Goal: Answer question/provide support: Share knowledge or assist other users

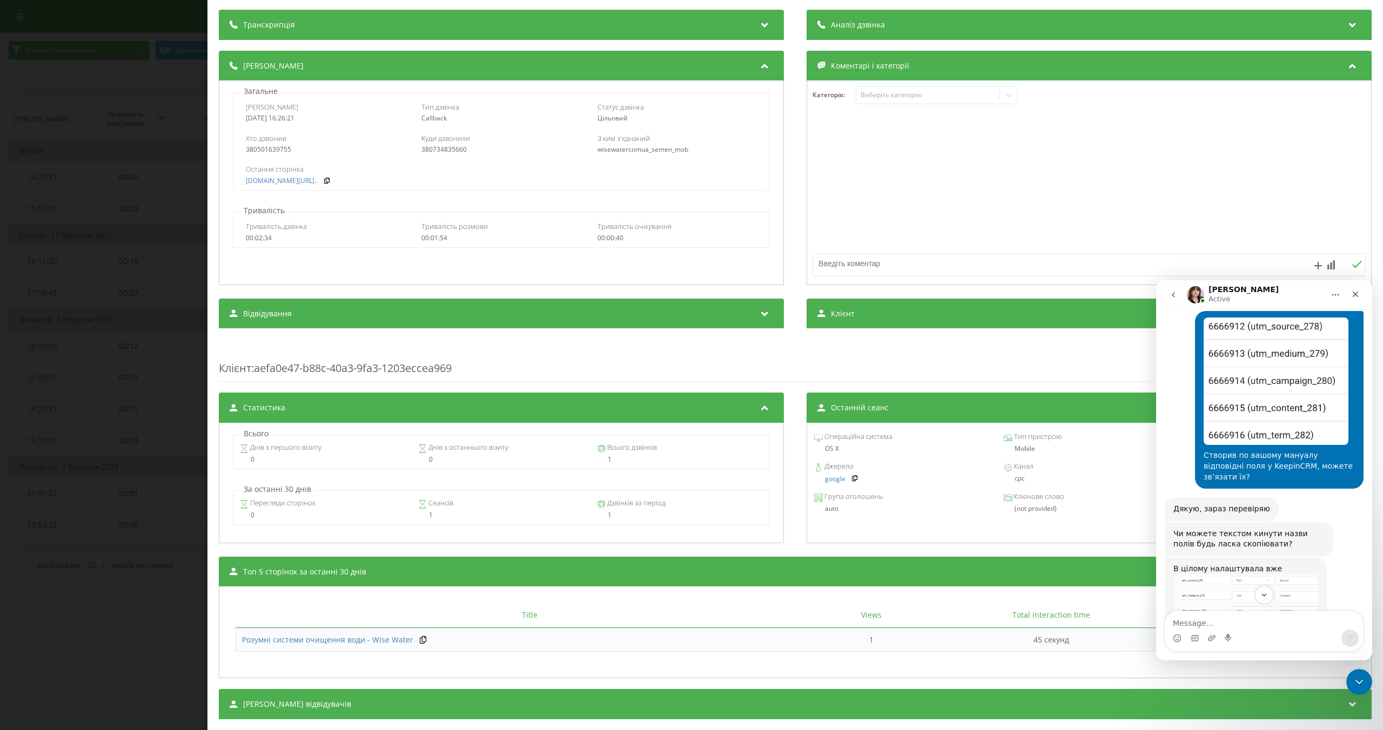
scroll to position [695, 0]
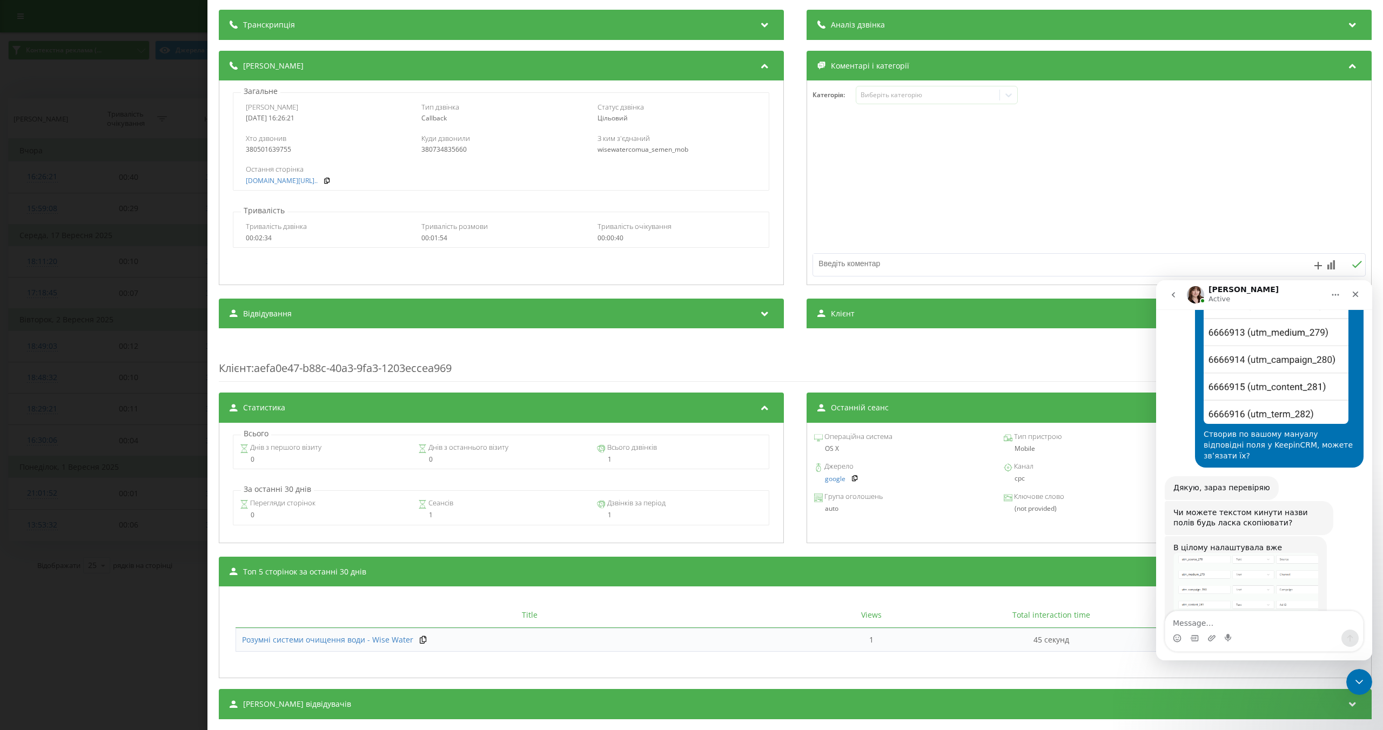
click at [1240, 556] on img "Olga says…" at bounding box center [1245, 588] width 145 height 71
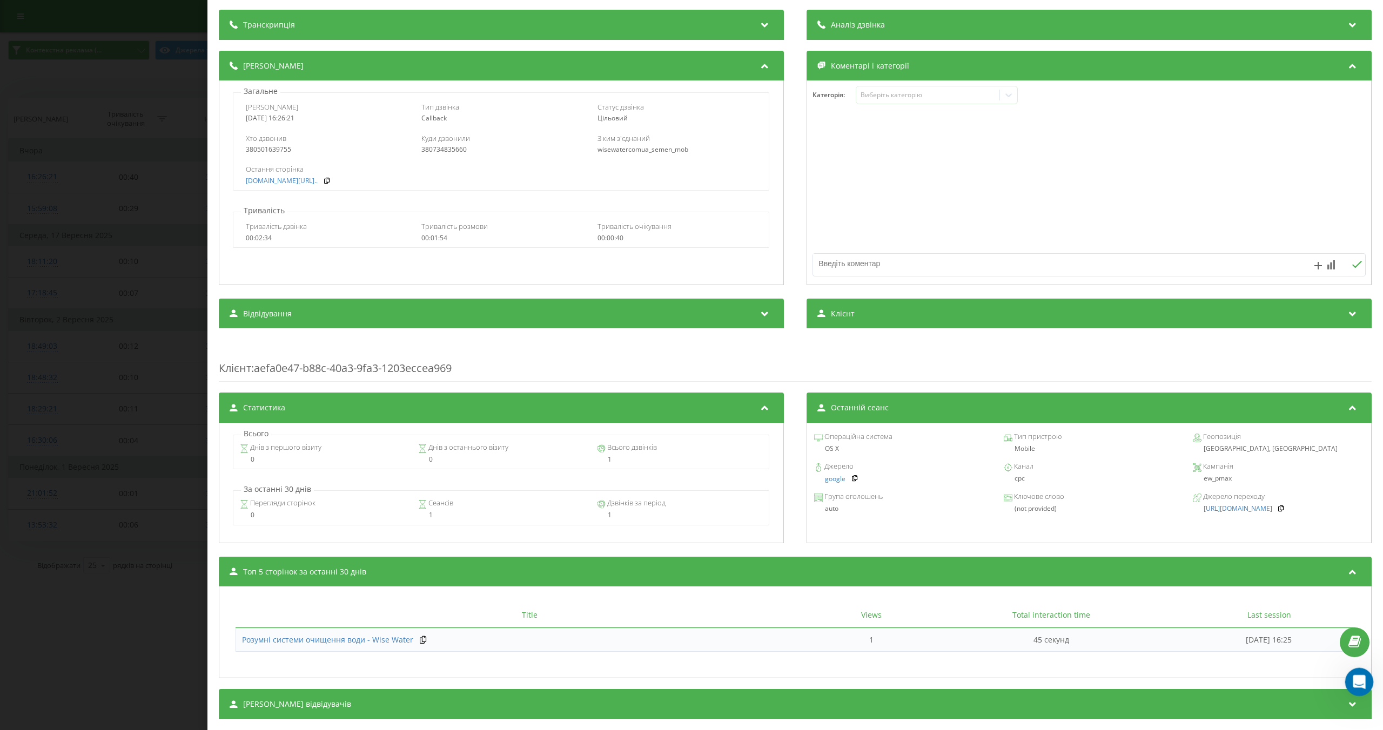
click at [1354, 686] on div "Open Intercom Messenger" at bounding box center [1358, 681] width 36 height 36
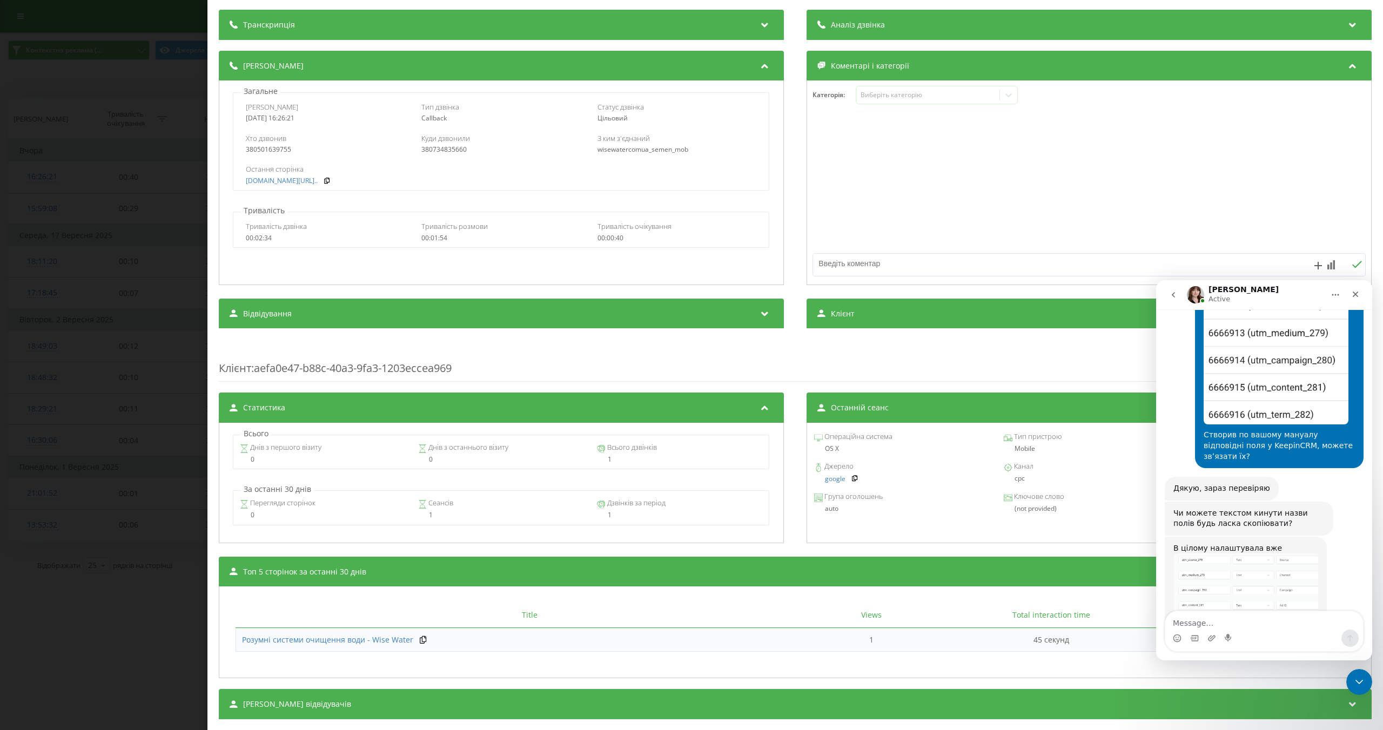
scroll to position [695, 0]
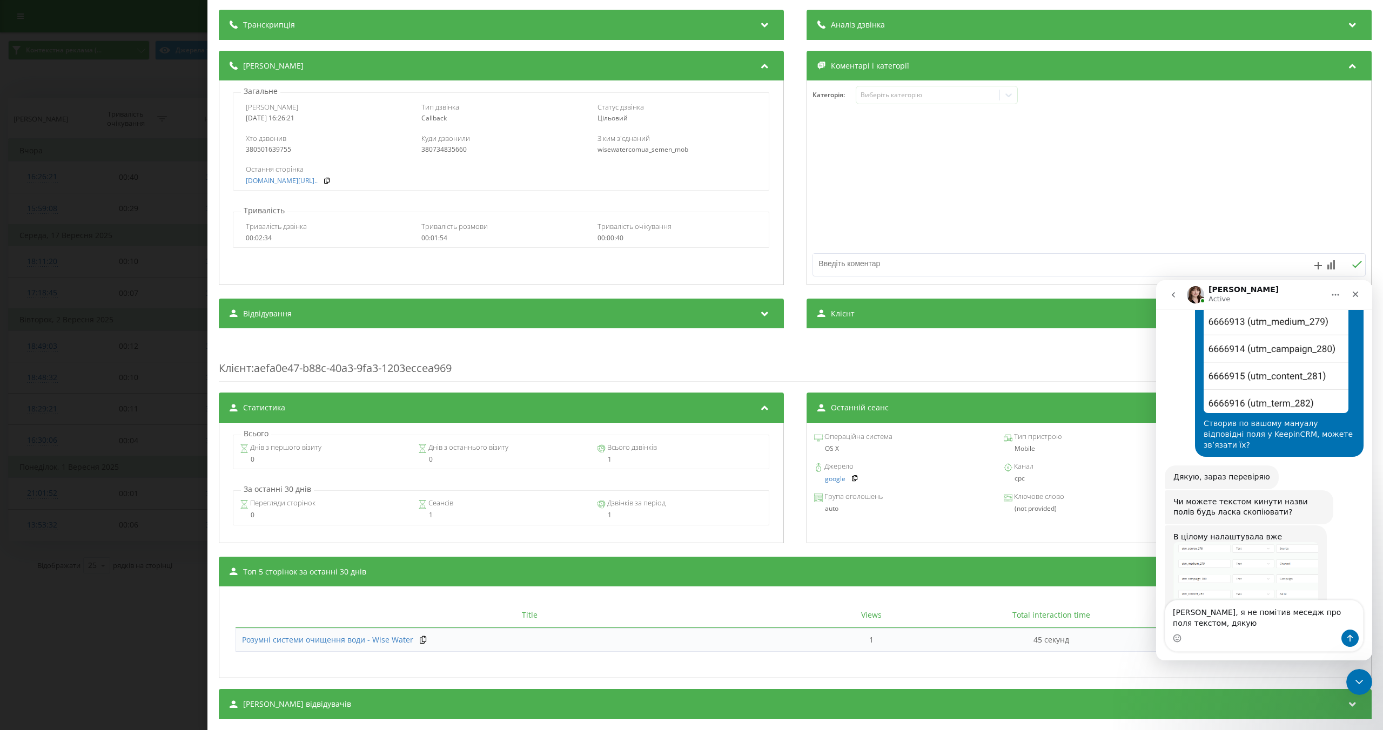
type textarea "Сорі, я не помітив меседж про поля текстом, дякую!"
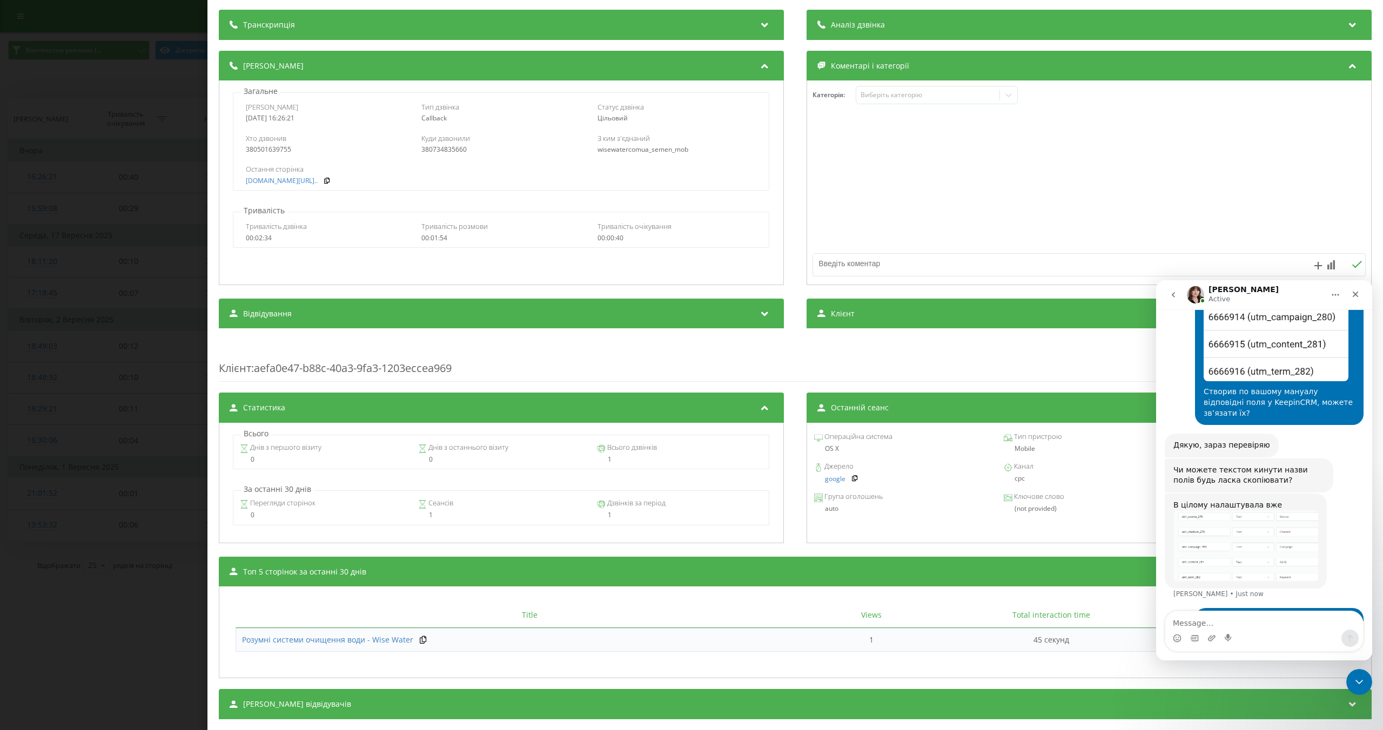
scroll to position [712, 0]
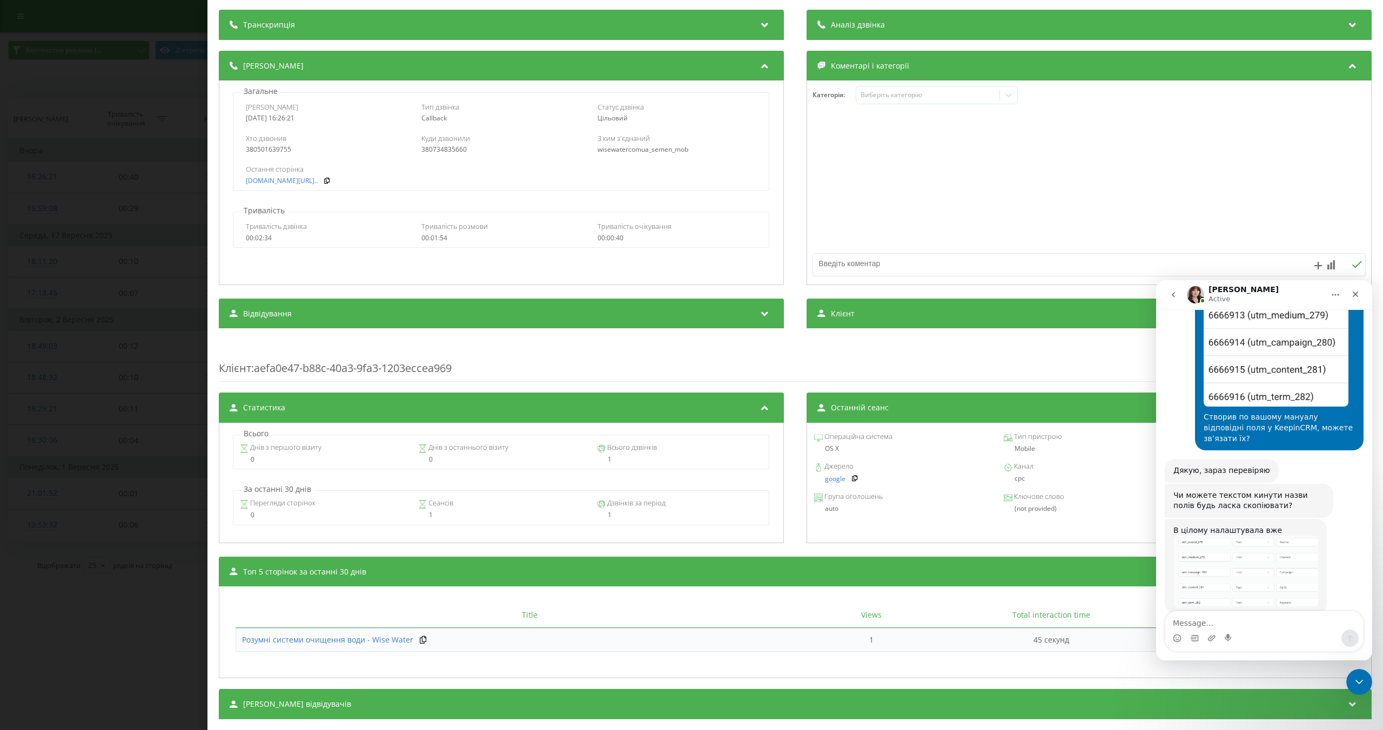
click at [1260, 490] on div "Чи можете текстом кинути назви полів будь ласка скопіювати?" at bounding box center [1248, 500] width 151 height 21
click at [1290, 536] on div "В цілому налаштувала вже" at bounding box center [1245, 541] width 145 height 11
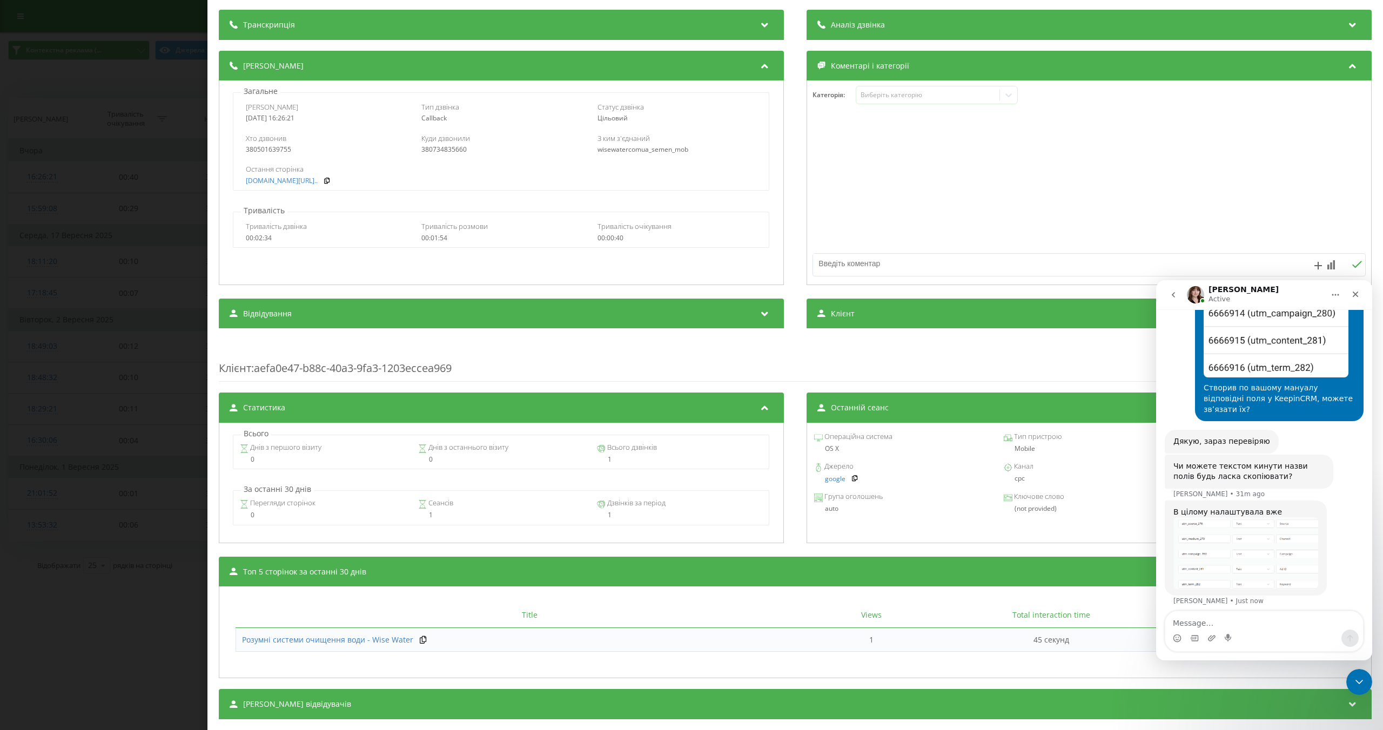
scroll to position [748, 0]
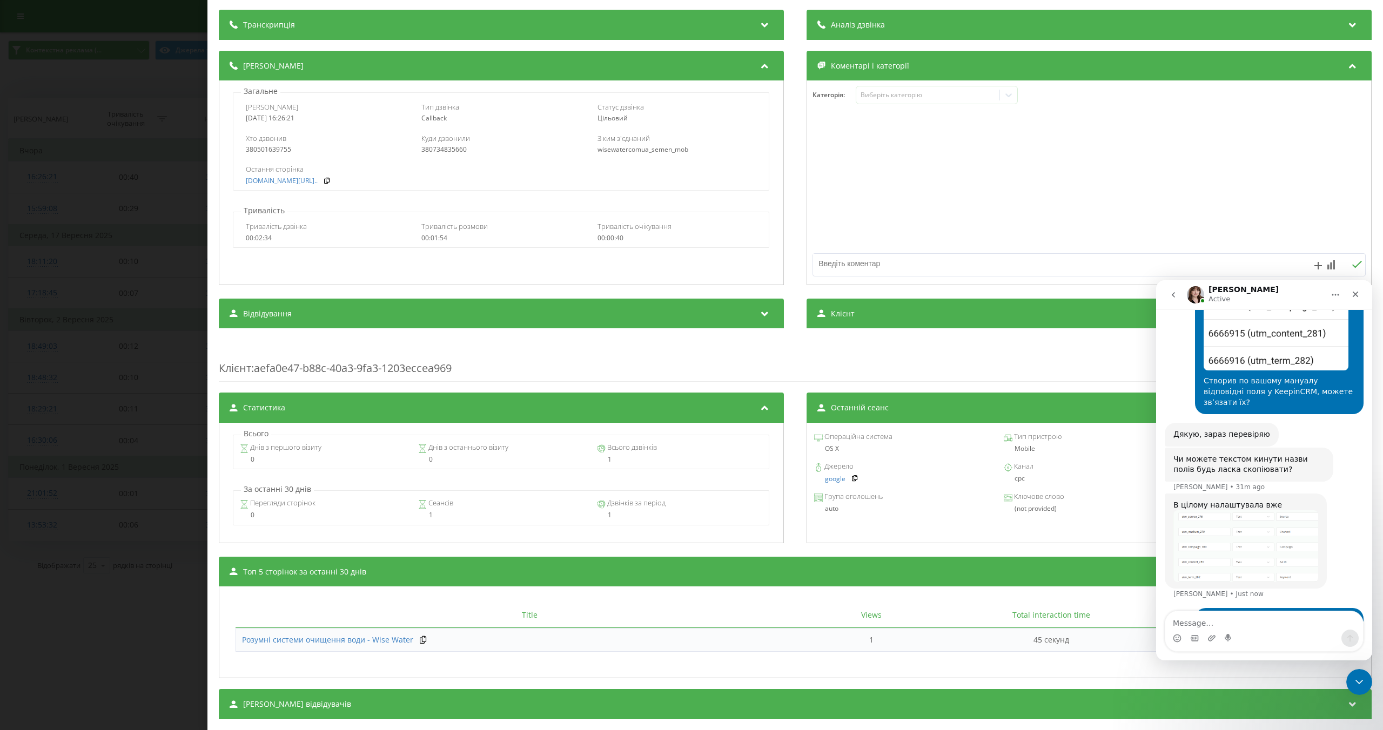
click at [1239, 517] on img "Olga says…" at bounding box center [1245, 545] width 145 height 71
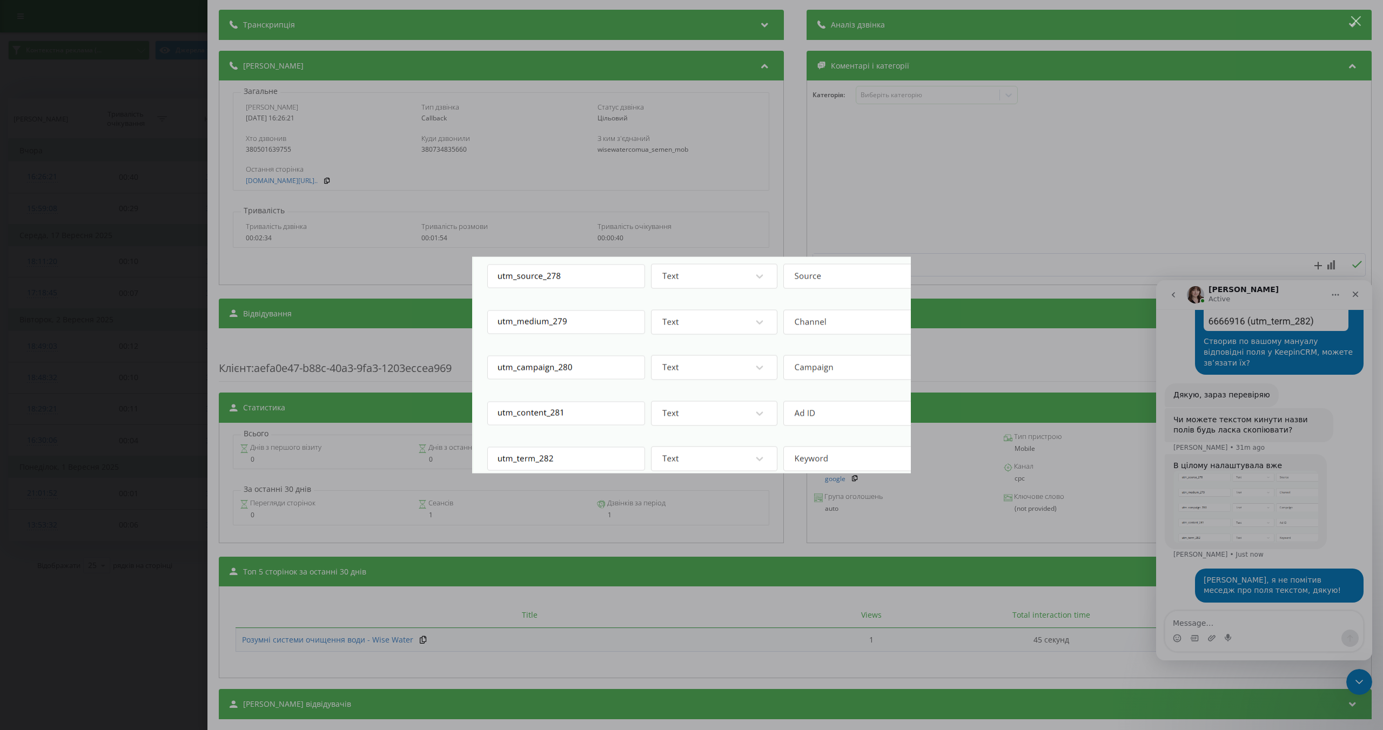
scroll to position [790, 0]
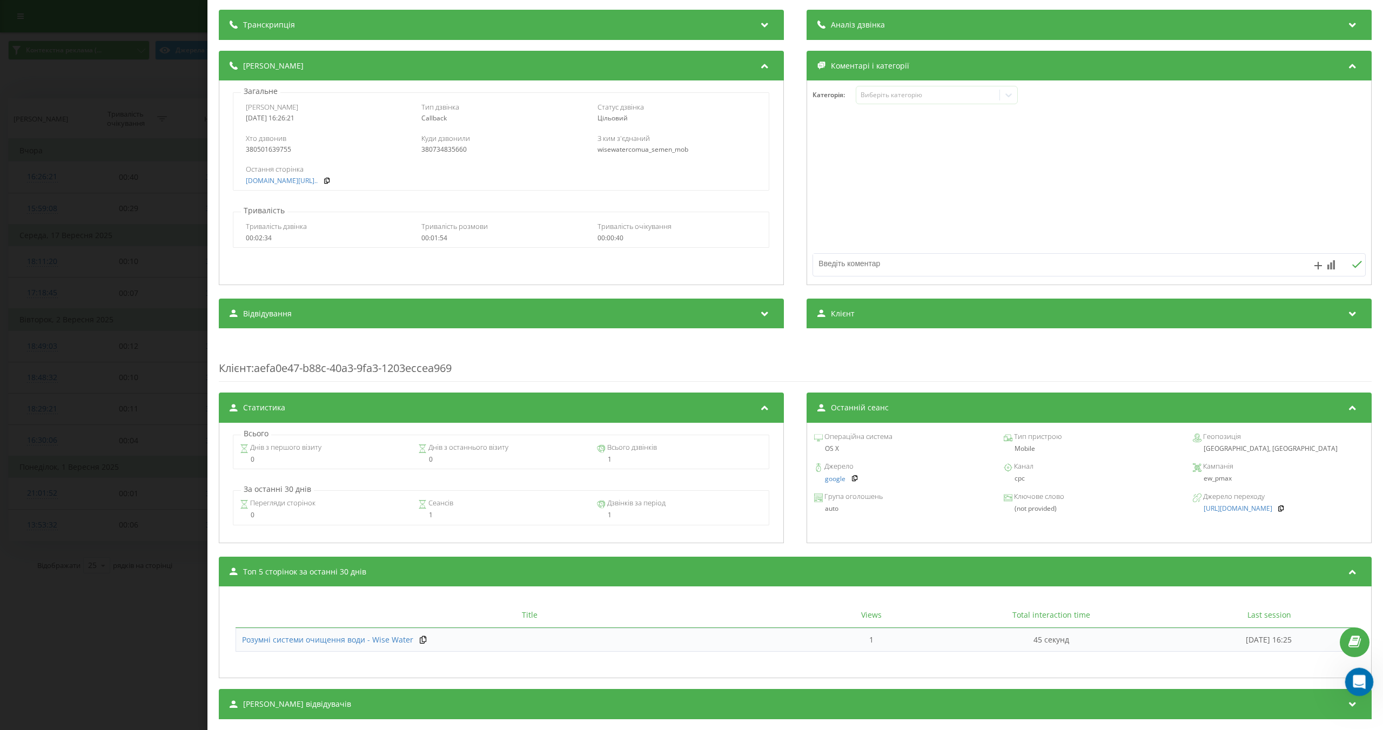
click at [1361, 684] on icon "Open Intercom Messenger" at bounding box center [1358, 681] width 18 height 18
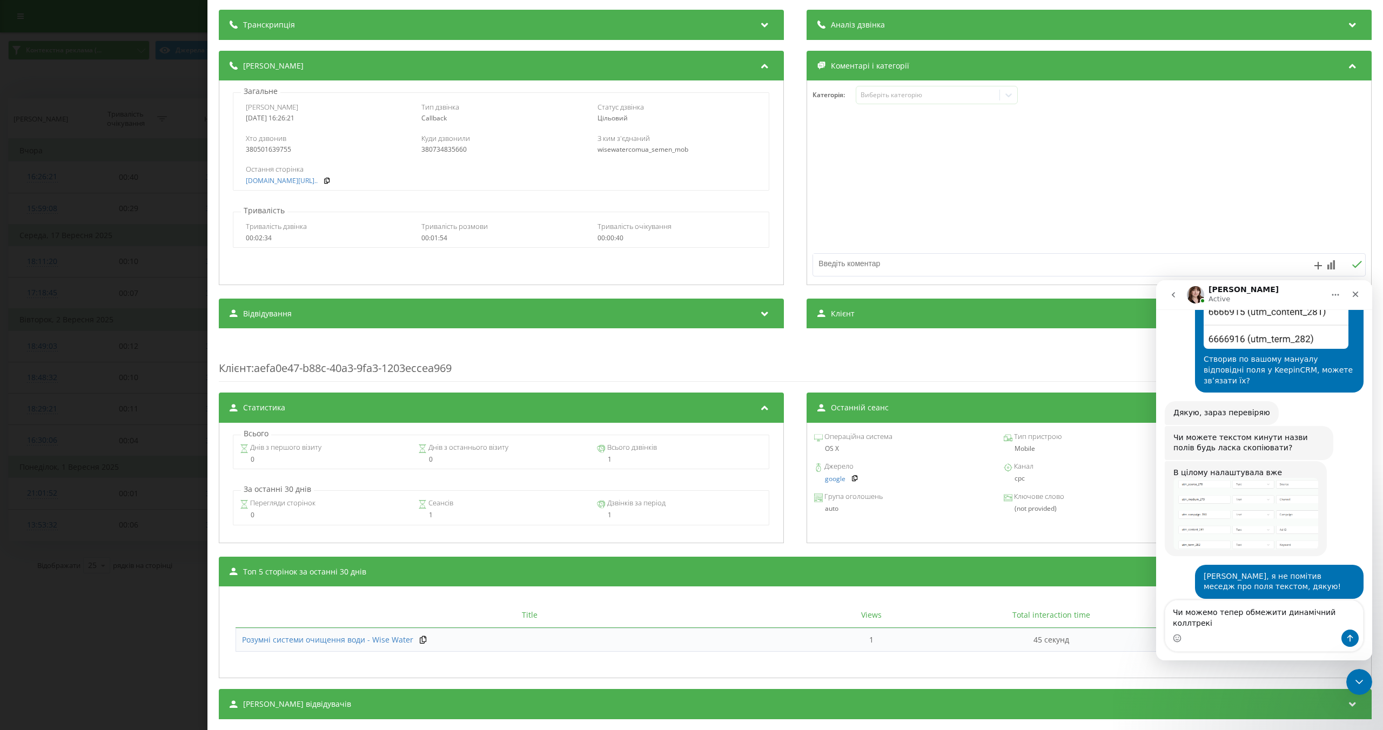
scroll to position [780, 0]
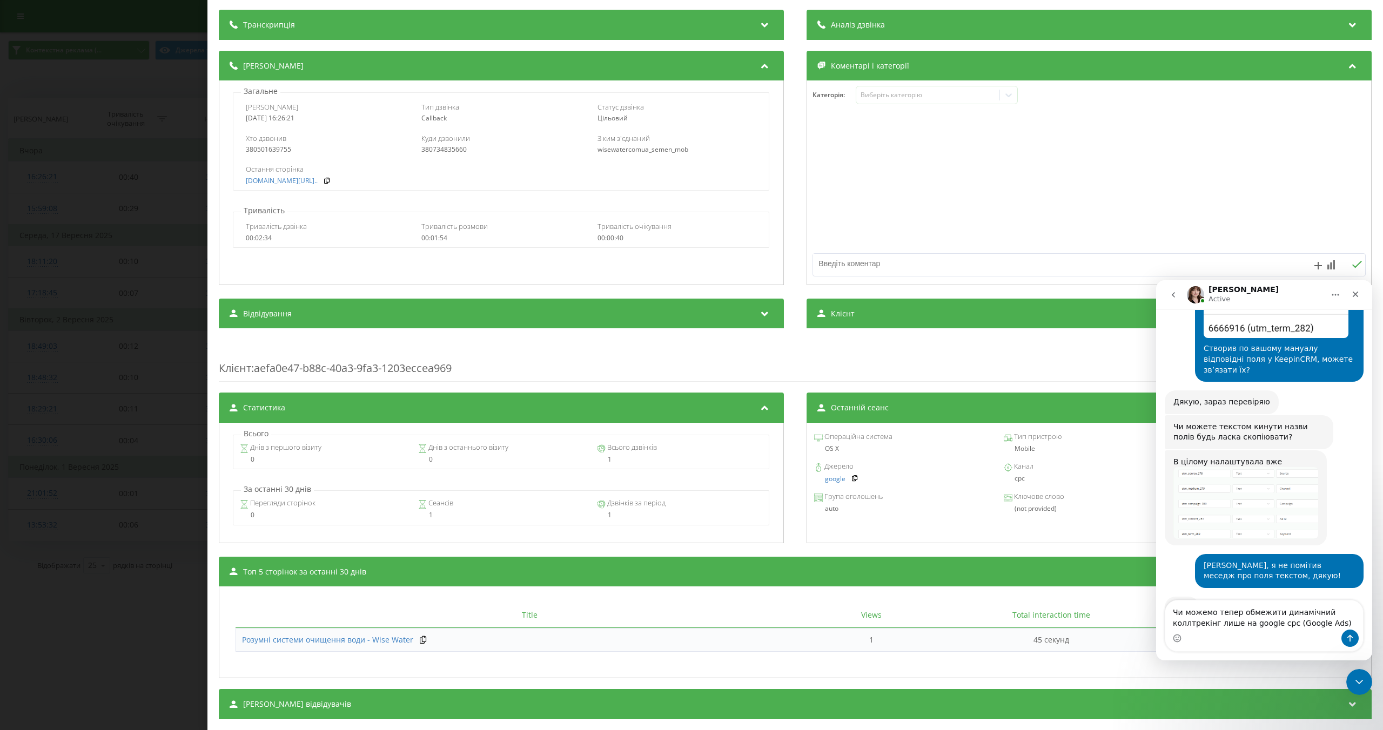
type textarea "Чи можемо тепер обмежити динамічний коллтрекінг лише на google cpc (Google Ads)?"
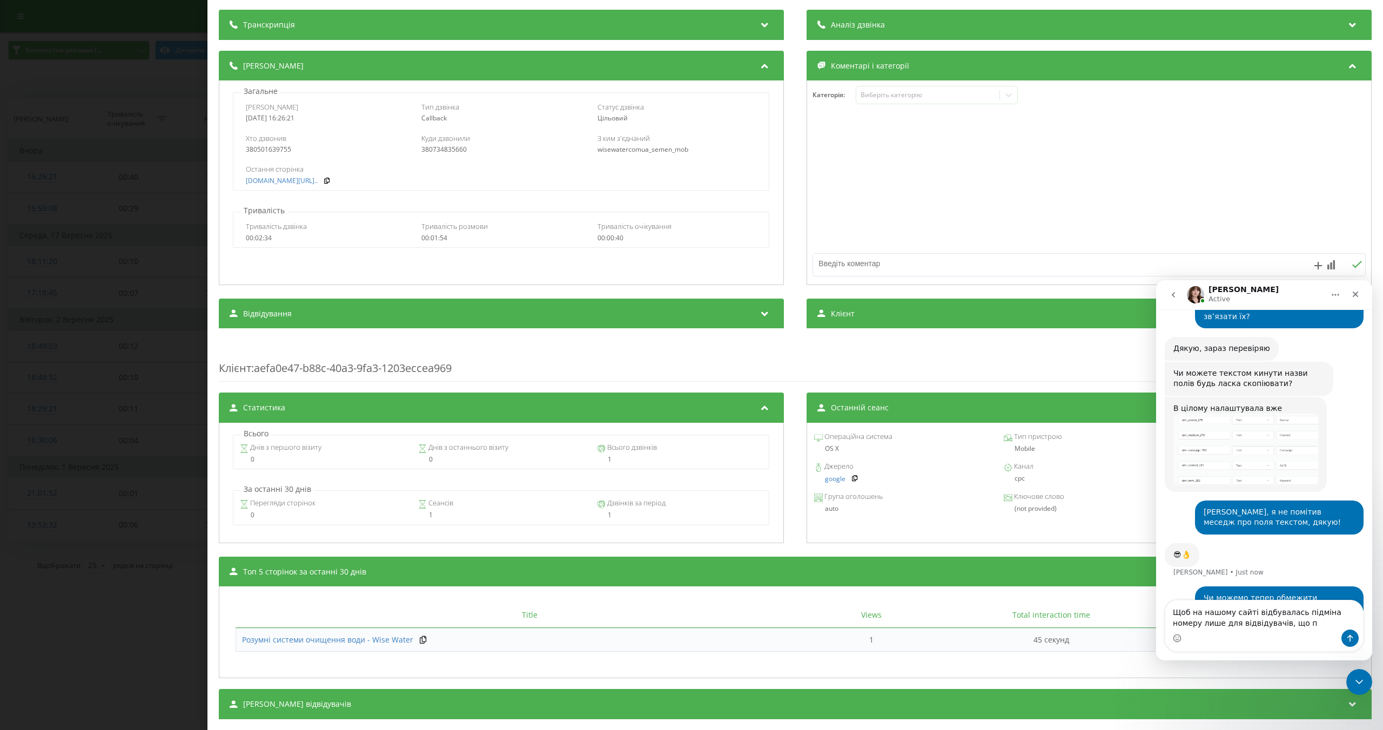
scroll to position [876, 0]
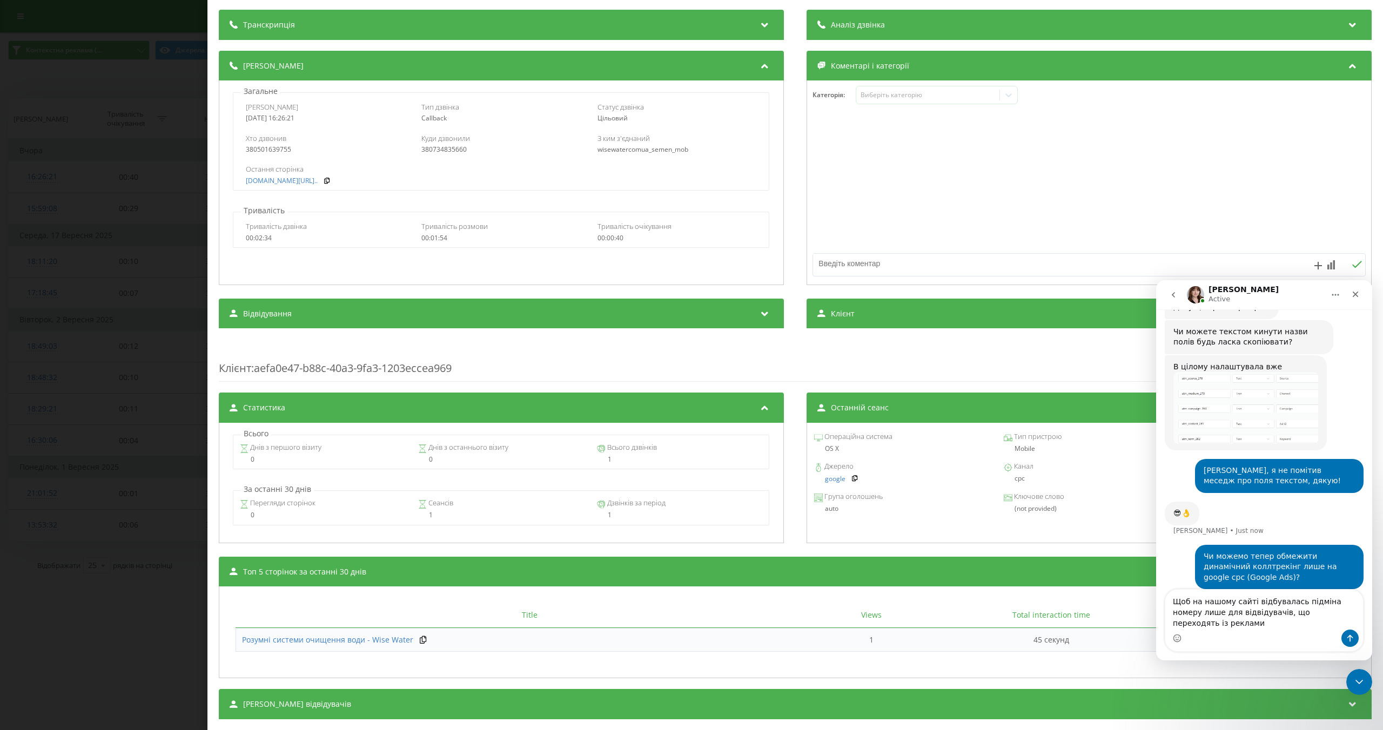
type textarea "Щоб на нашому сайті відбувалась підміна номеру лише для відвідувачів, що перехо…"
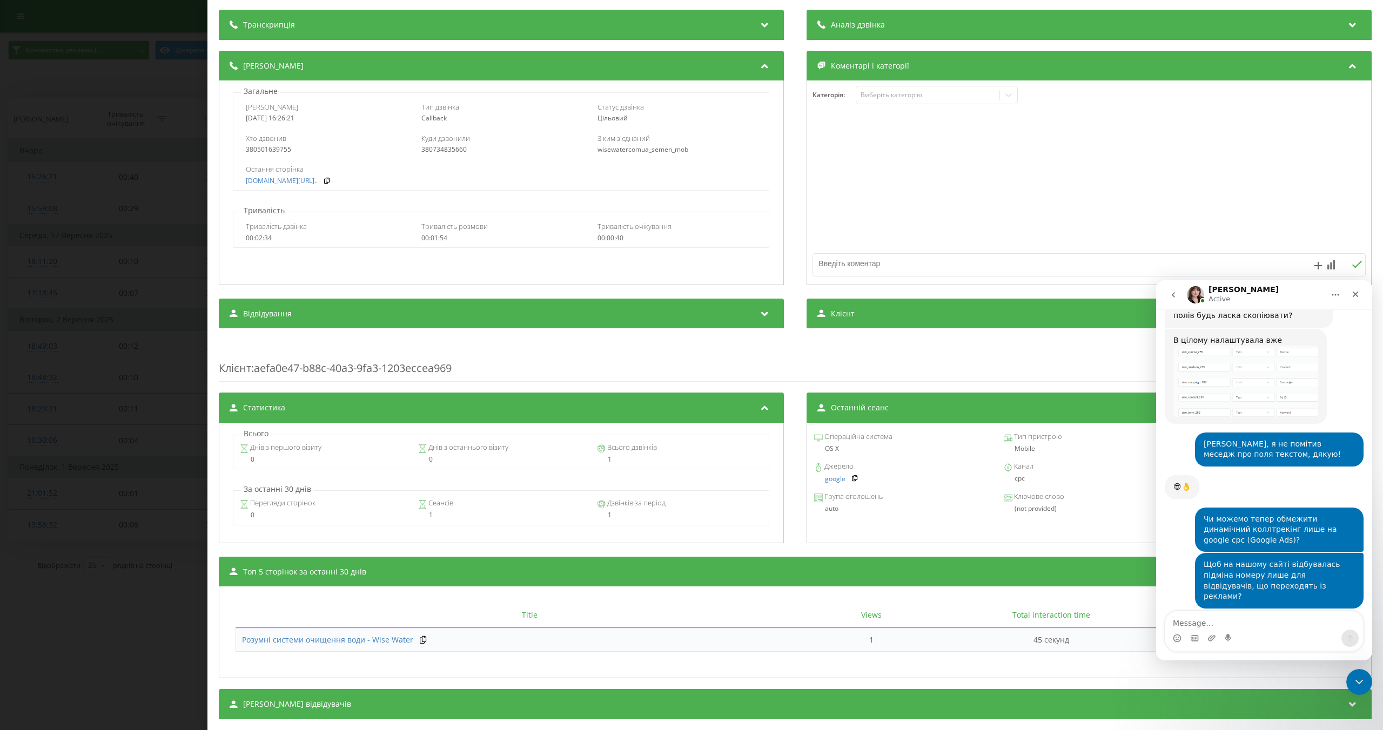
scroll to position [901, 0]
click at [1268, 625] on div "Ок, відпишу вам по готовності" at bounding box center [1234, 630] width 122 height 11
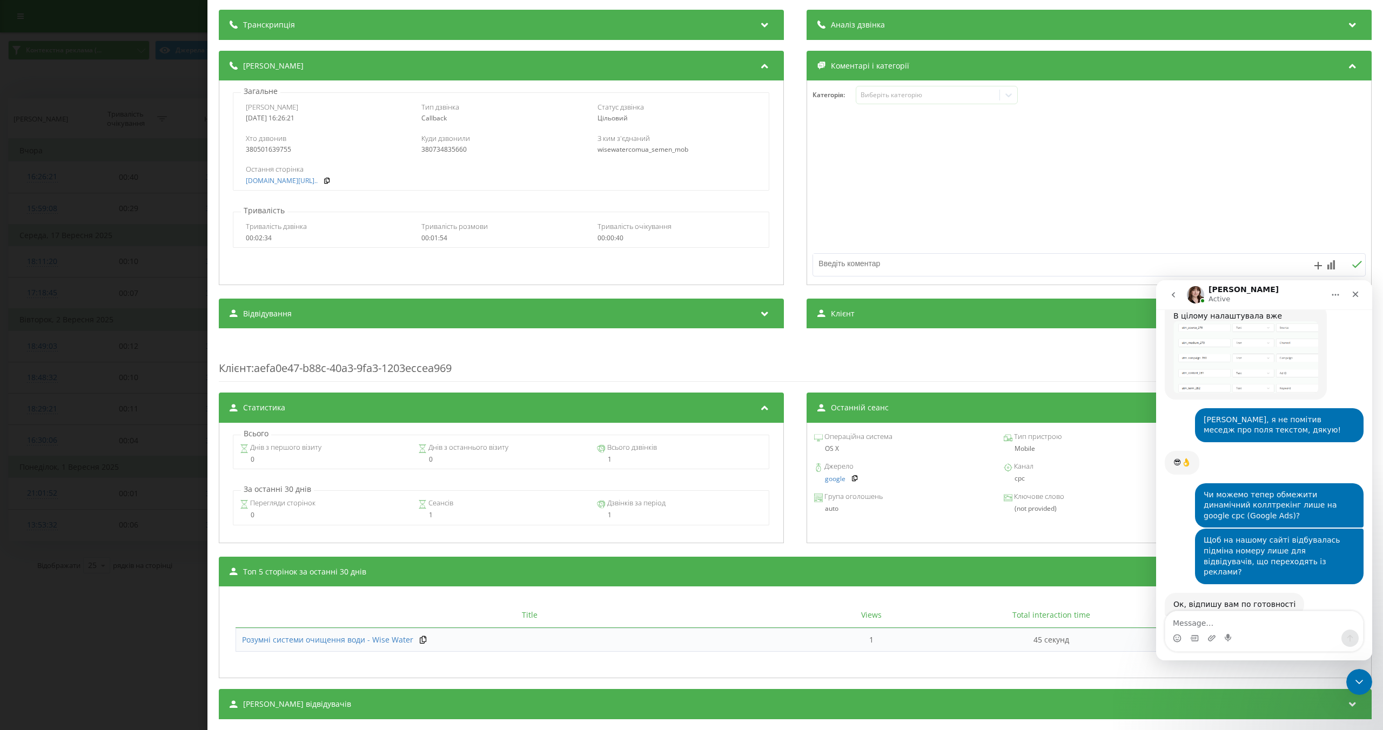
scroll to position [937, 0]
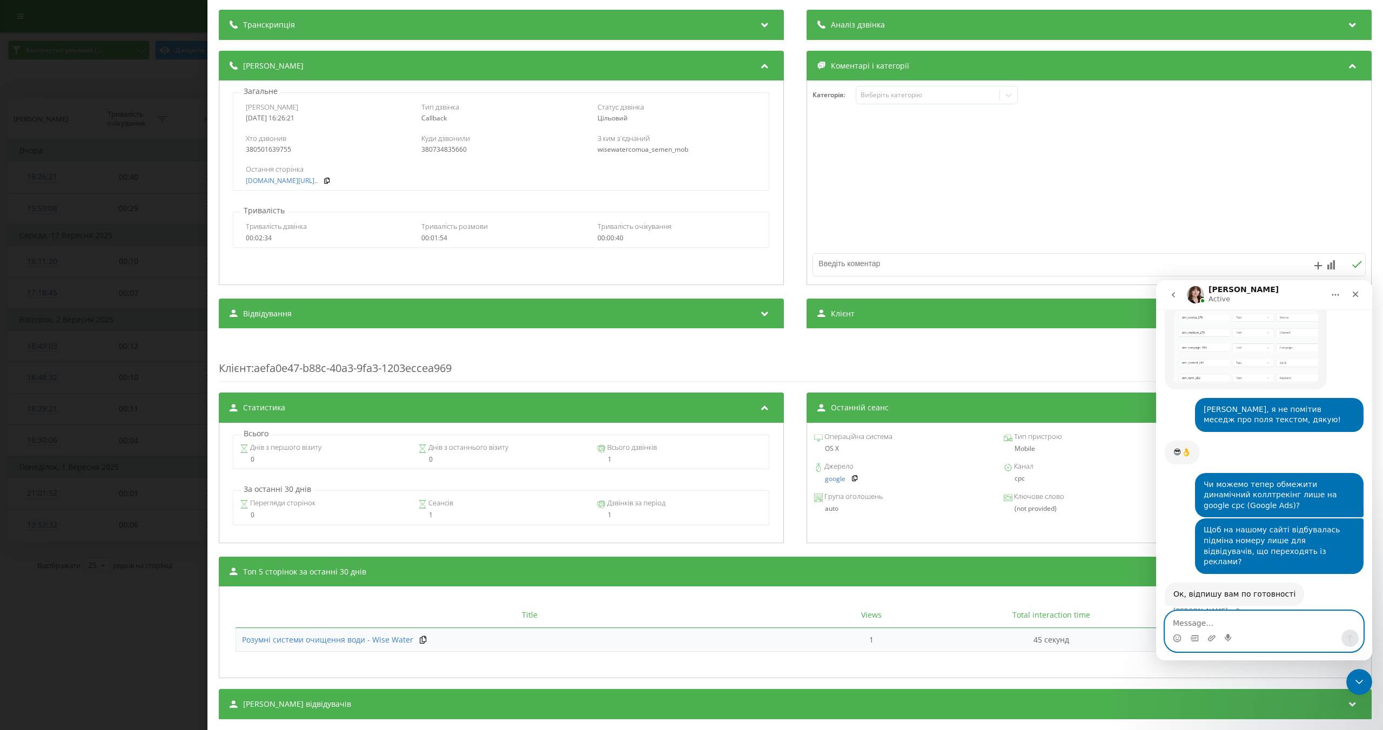
click at [1216, 626] on textarea "Message…" at bounding box center [1264, 620] width 198 height 18
type textarea "L"
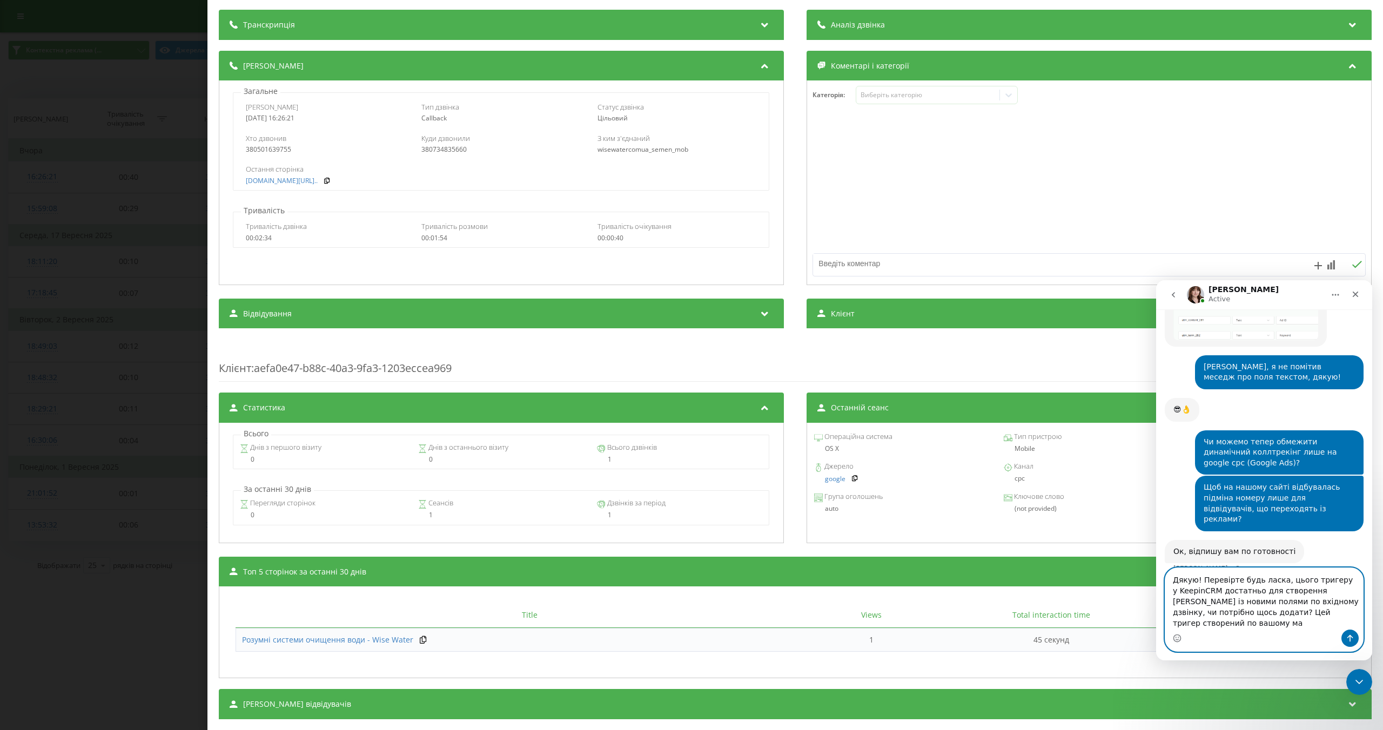
scroll to position [980, 0]
type textarea "Дякую! Перевірте будь ласка, цього тригеру у KeepinCRM достатньо для створення …"
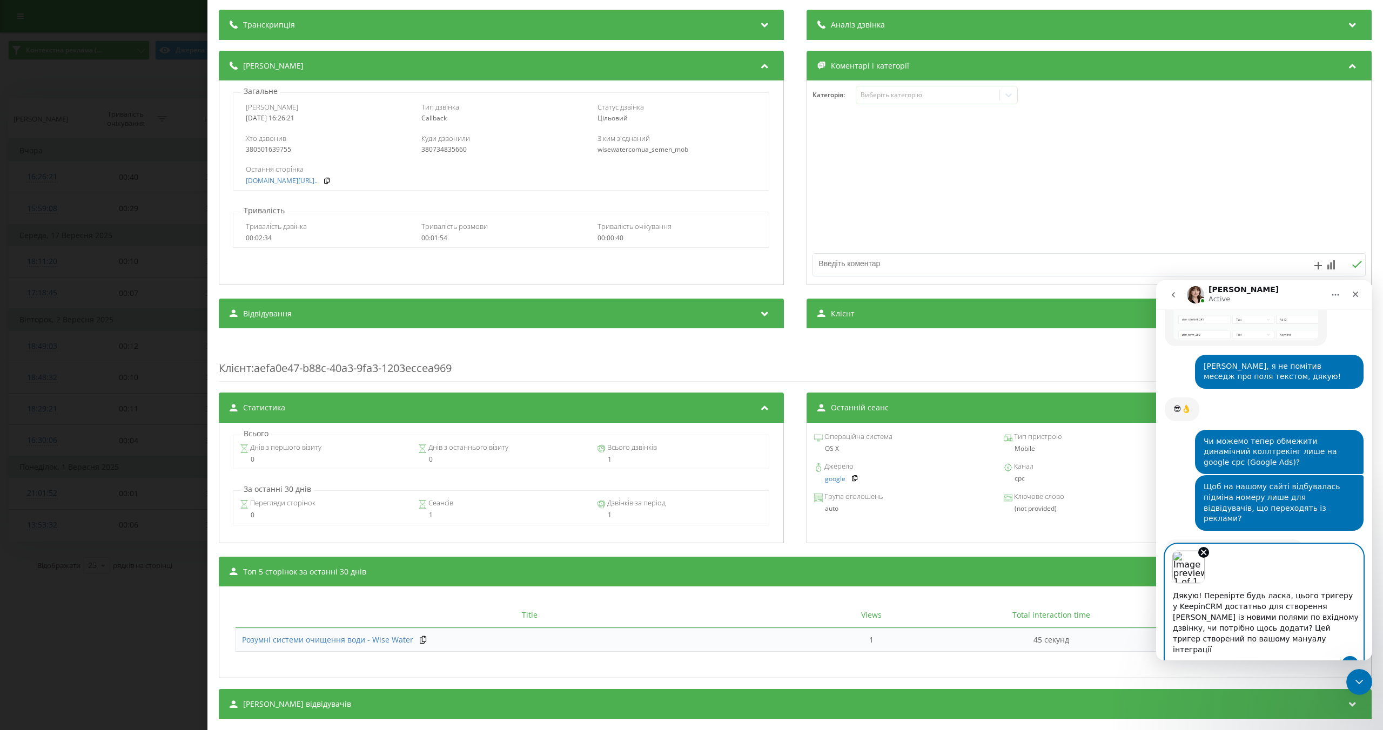
scroll to position [1004, 0]
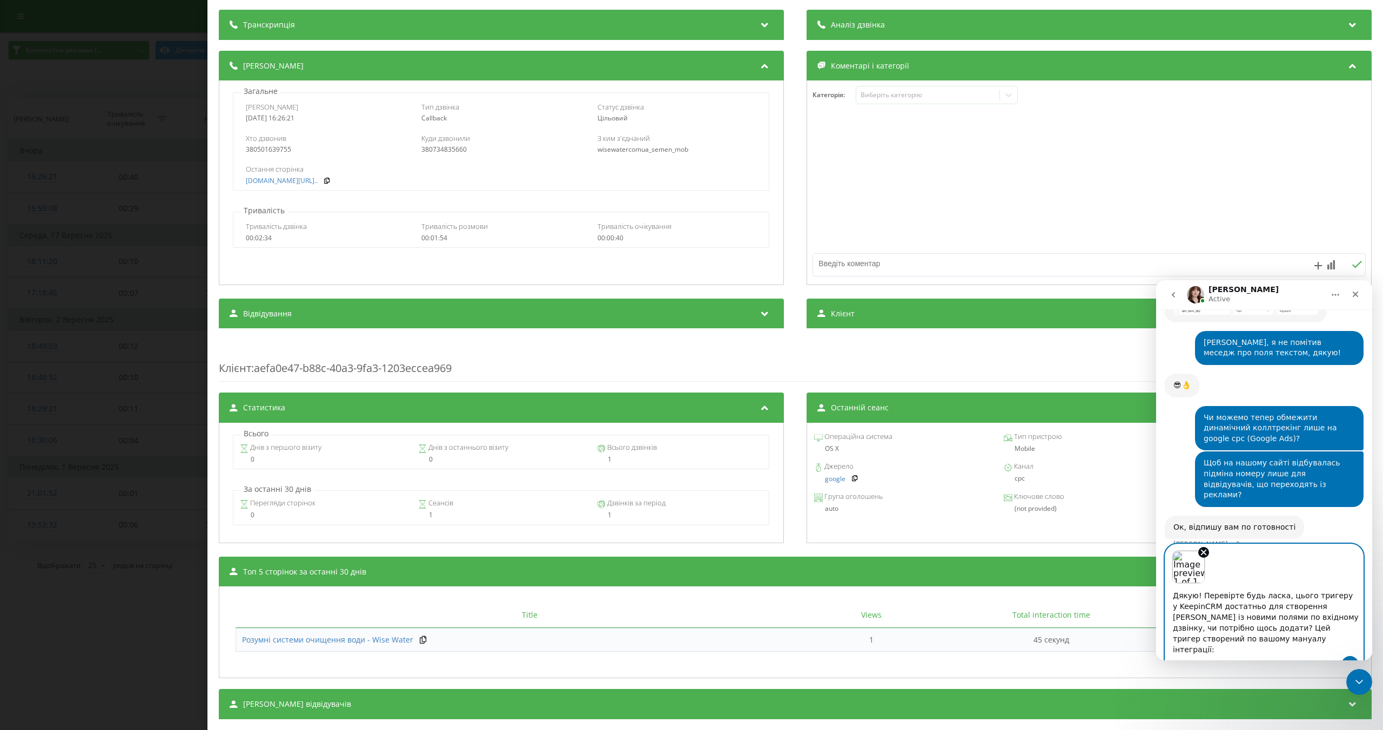
paste textarea "[URL][DOMAIN_NAME]"
type textarea "Дякую! Перевірте будь ласка, цього тригеру у KeepinCRM достатньо для створення …"
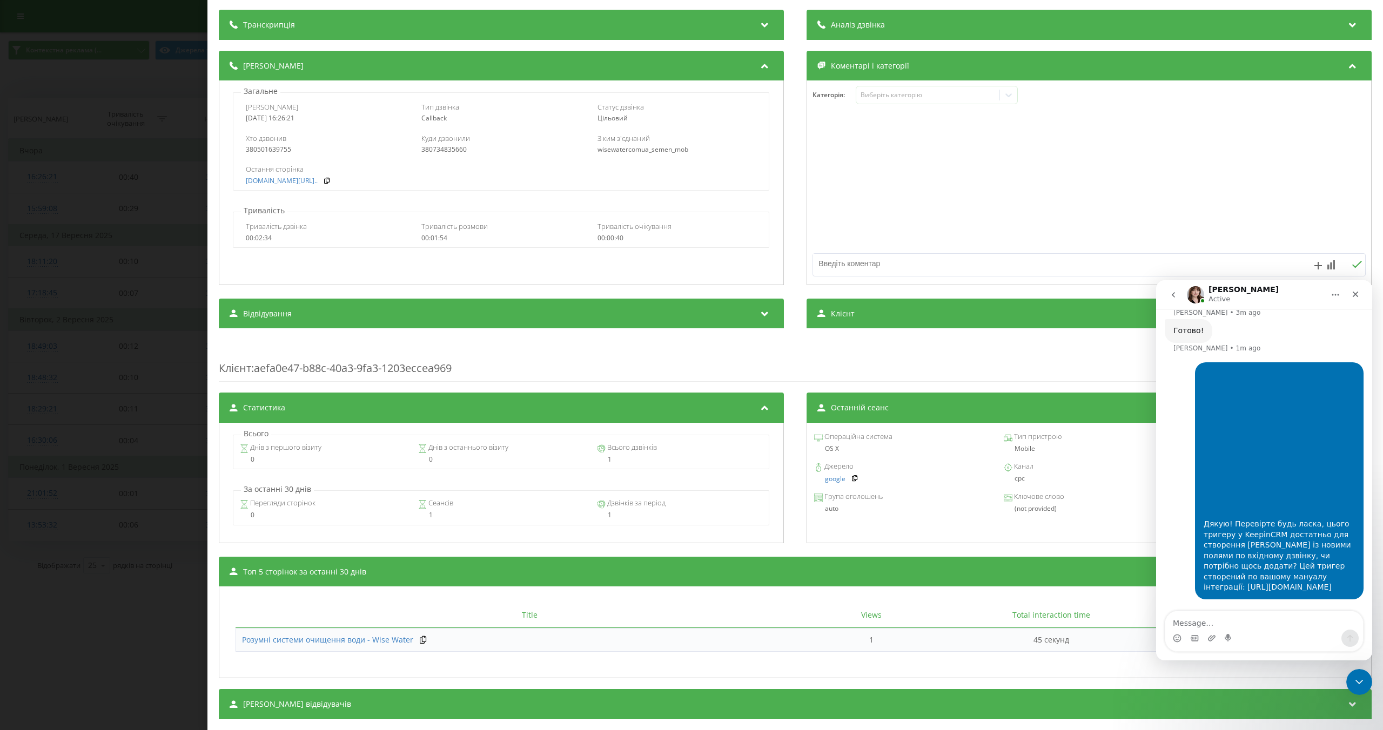
scroll to position [1256, 0]
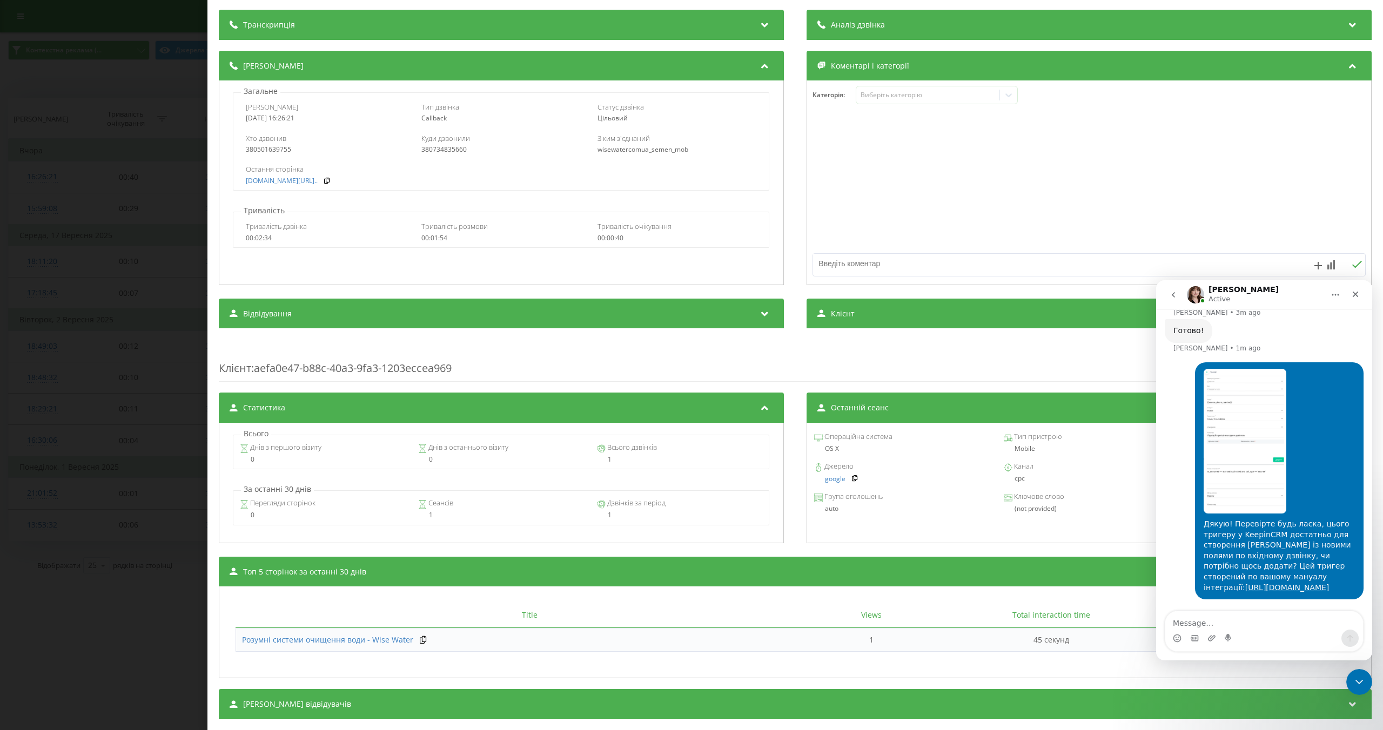
click at [1227, 403] on img "Wise says…" at bounding box center [1244, 441] width 83 height 145
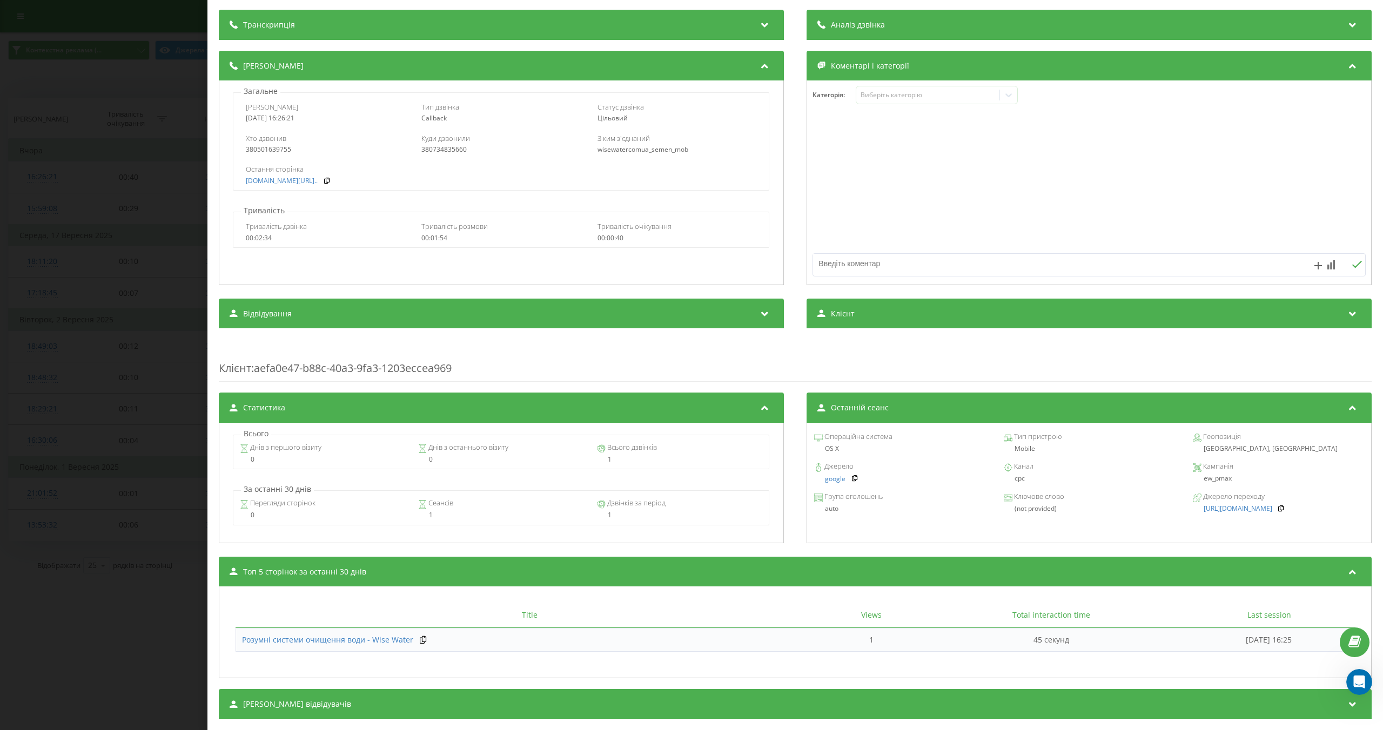
scroll to position [1231, 0]
click at [1356, 681] on icon "Open Intercom Messenger" at bounding box center [1358, 681] width 18 height 18
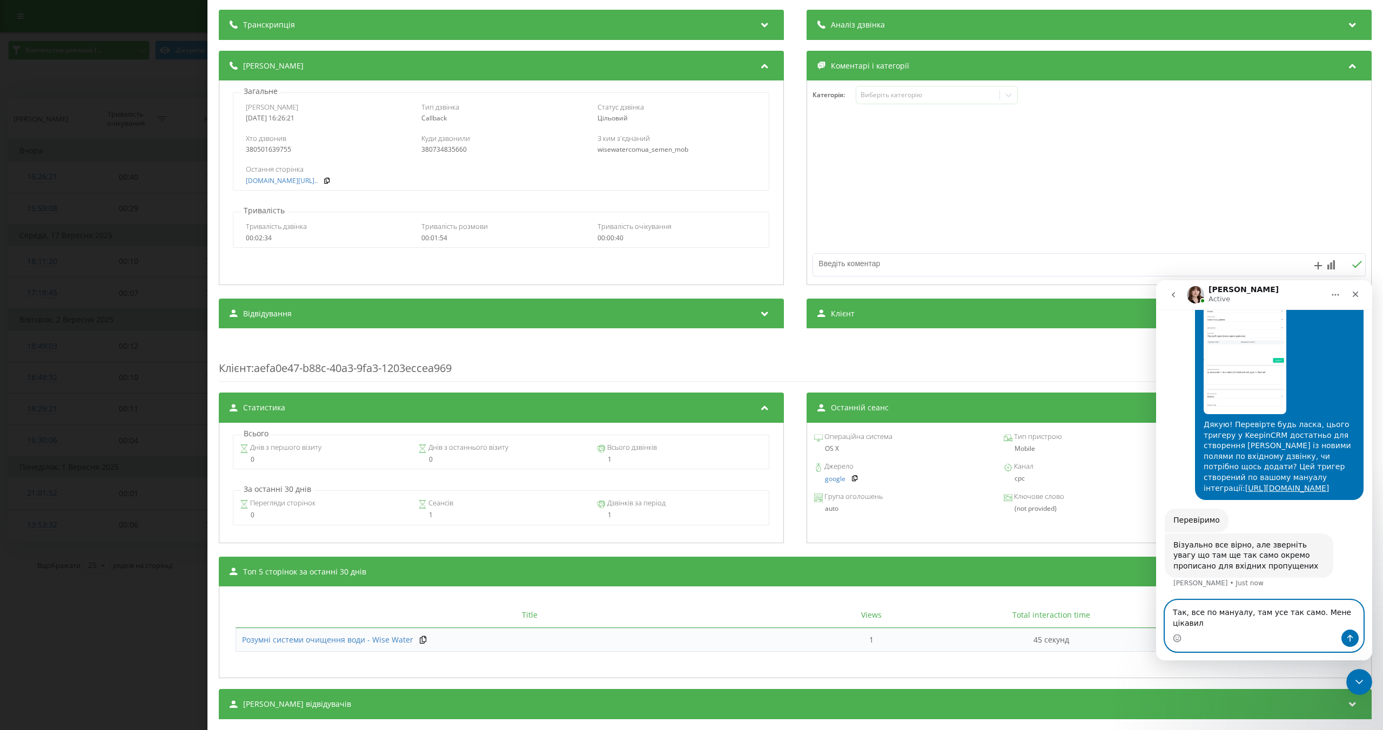
scroll to position [1334, 0]
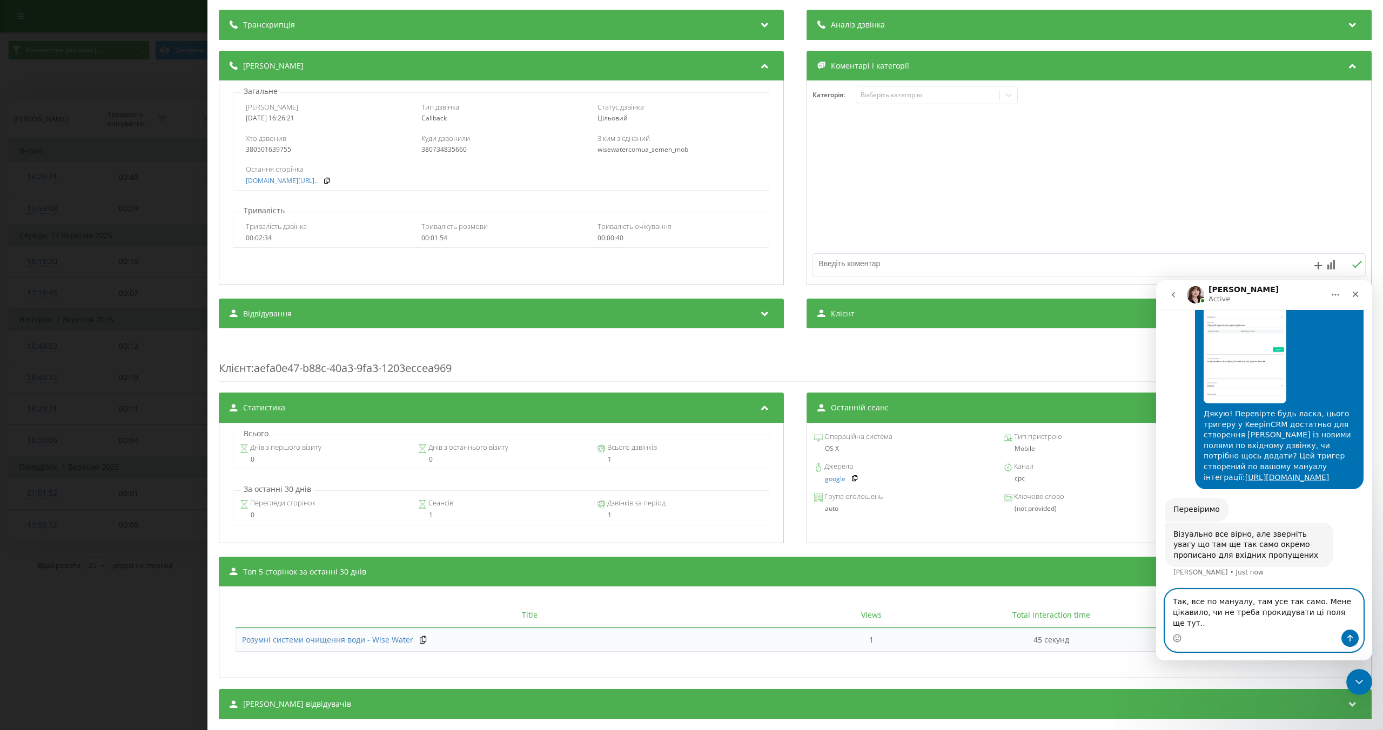
type textarea "Так, все по мануалу, там усе так само. Мене цікавило, чи не треба прокидувати ц…"
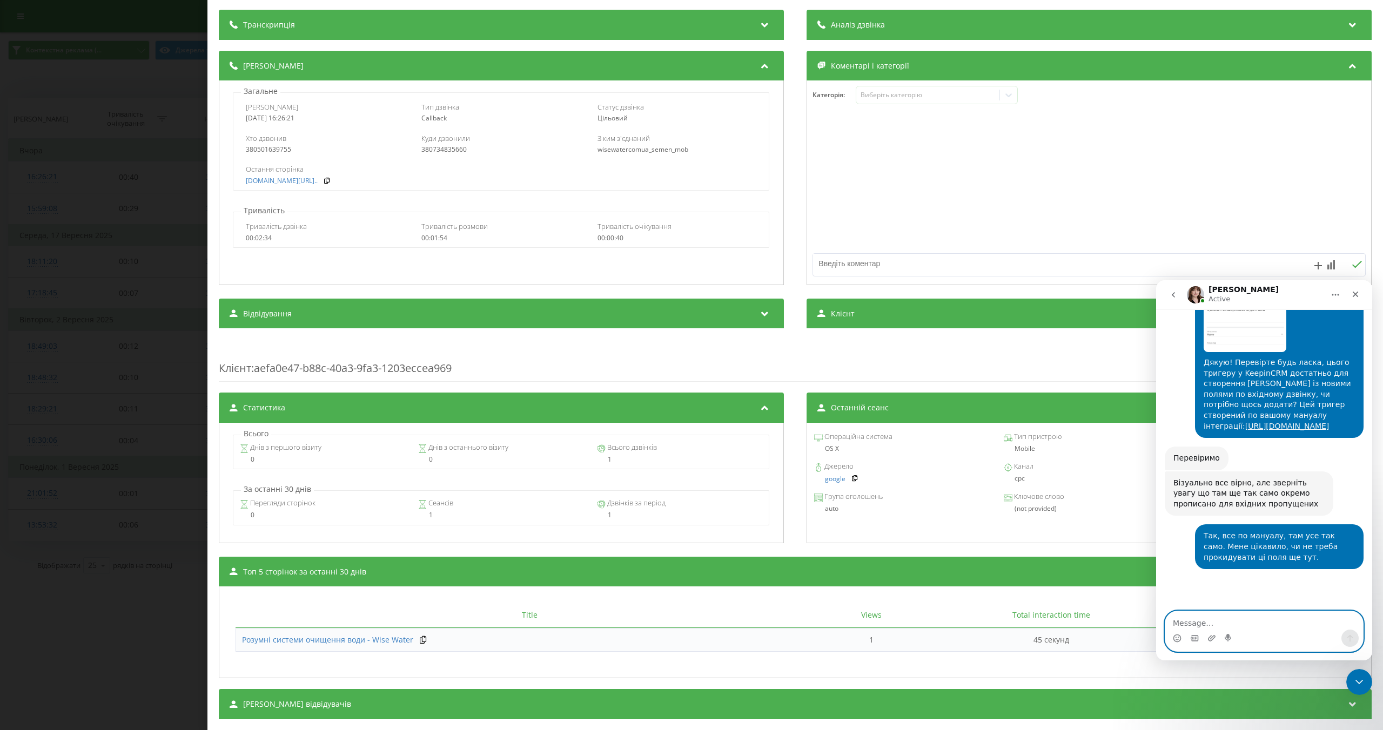
scroll to position [1409, 0]
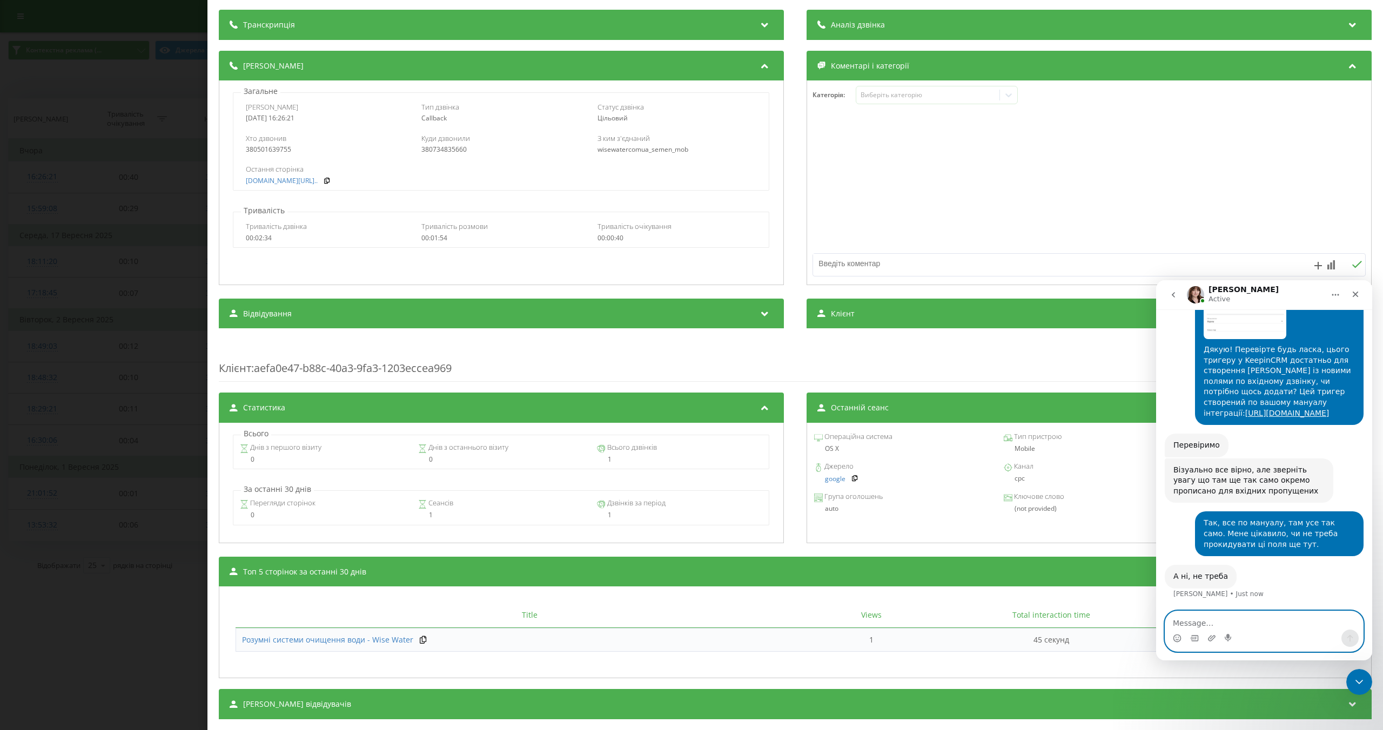
click at [1200, 624] on textarea "Message…" at bounding box center [1264, 620] width 198 height 18
type textarea "Зараз перевіримо весь флоу, секунду"
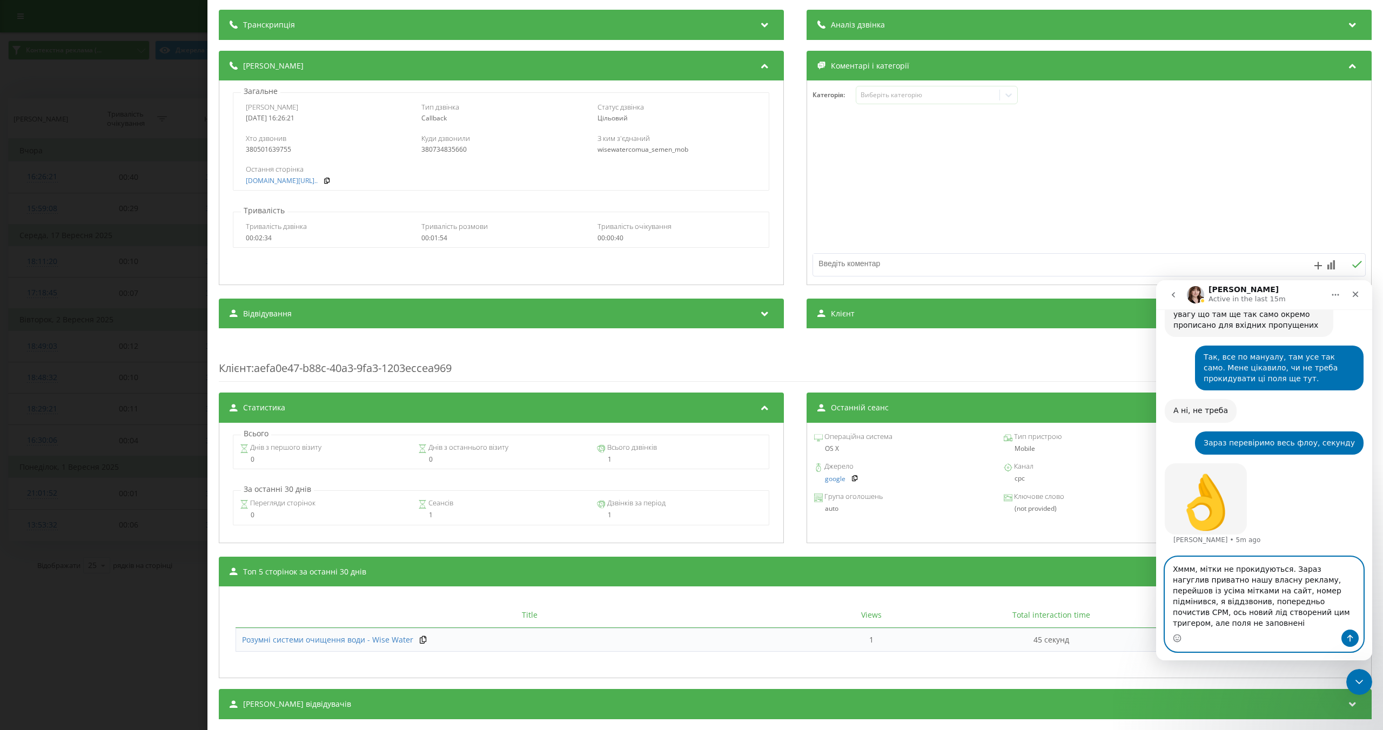
scroll to position [1575, 0]
type textarea "Хммм, мітки не прокидуються. Зараз нагуглив приватно нашу власну рекламу, перей…"
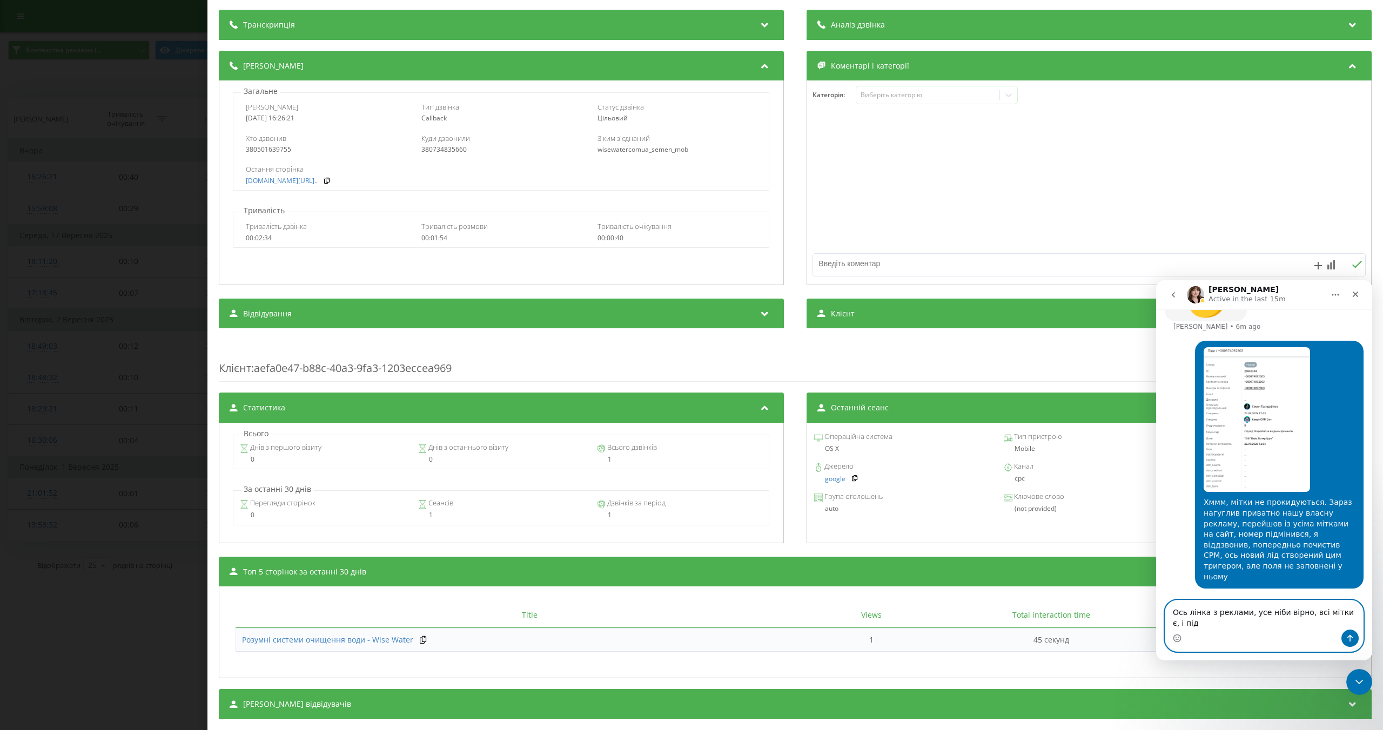
scroll to position [1778, 0]
paste textarea "[URL][DOMAIN_NAME][PERSON_NAME][PERSON_NAME]"
type textarea "Ось лінка з реклами, усе ніби вірно, всі мітки є, і підміна спрацювала: https:/…"
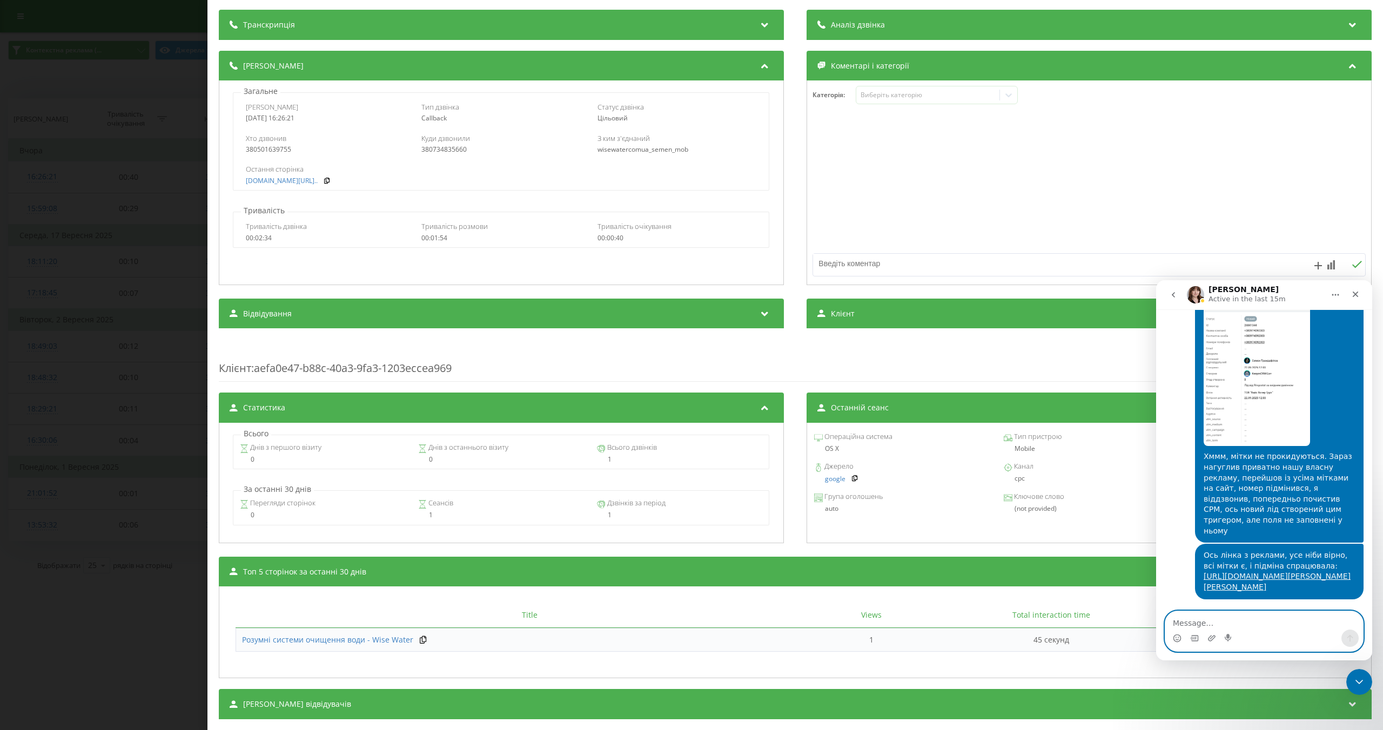
scroll to position [1770, 0]
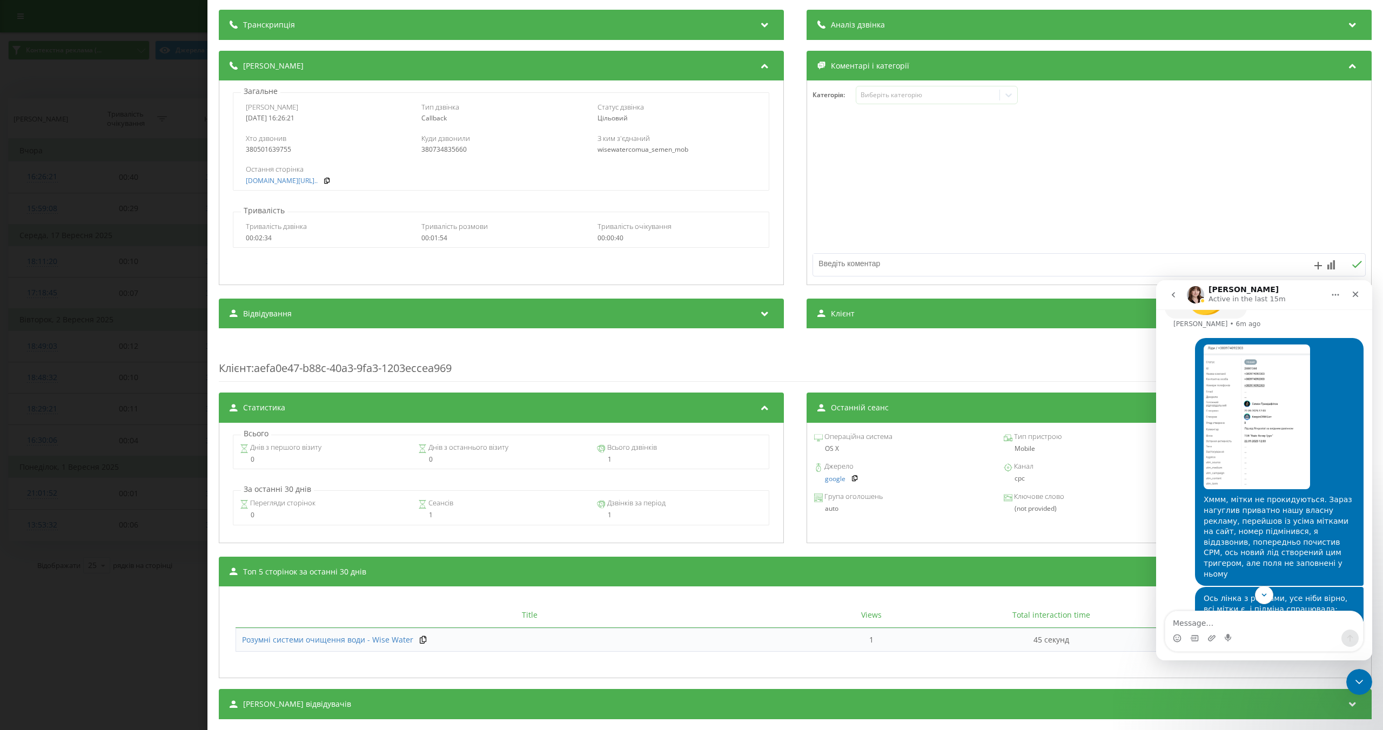
click at [1246, 438] on img "Wise says…" at bounding box center [1256, 417] width 106 height 145
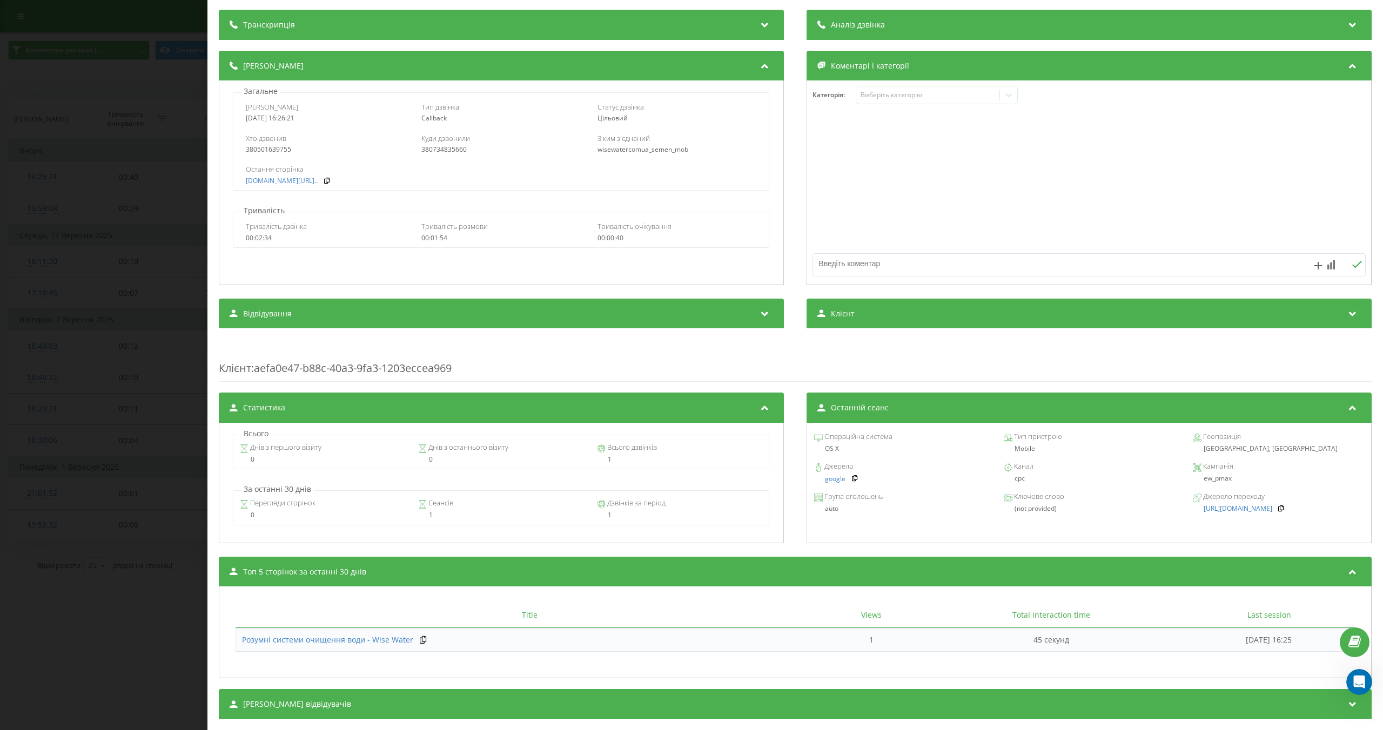
click at [133, 266] on div "Дзвінок : ua2_-1758461181.6980012 1 x - 01:00 01:14 01:14 Транскрипція Для AI-а…" at bounding box center [691, 365] width 1383 height 730
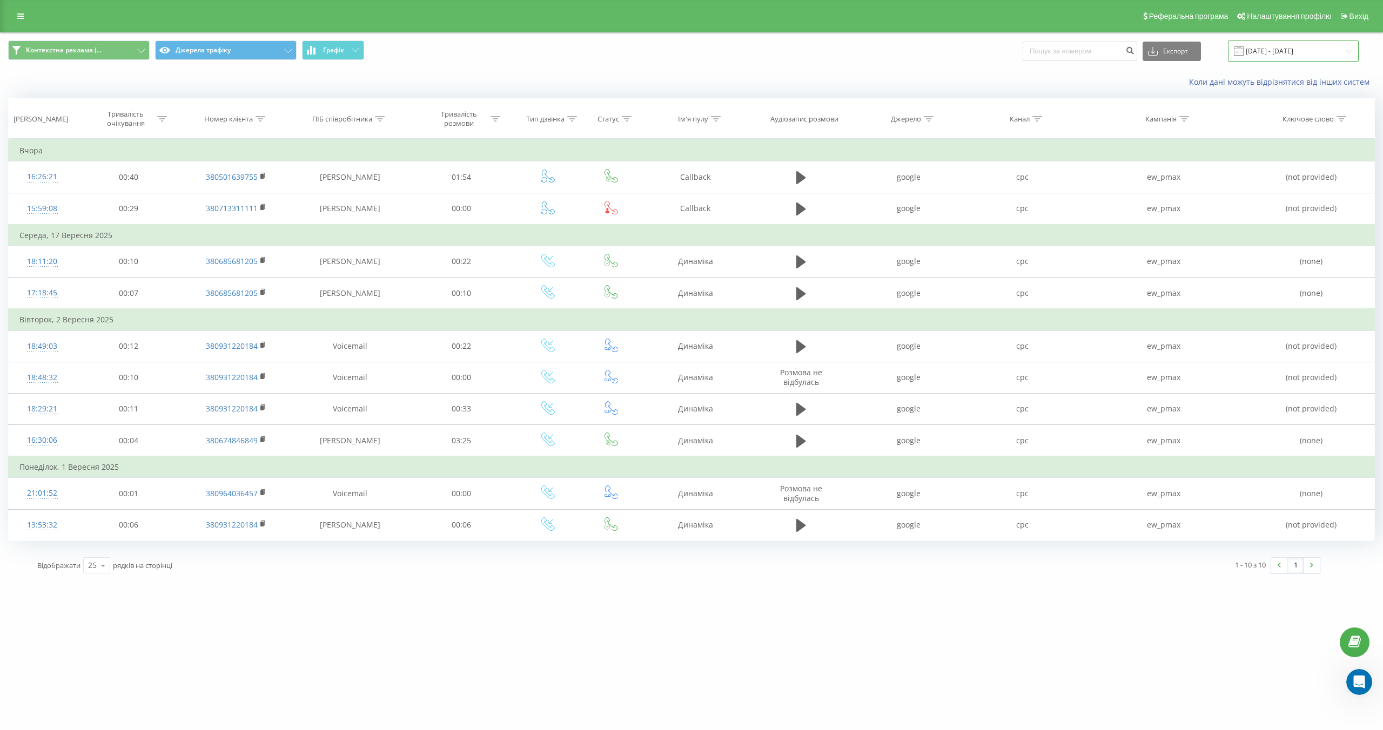
click at [1281, 48] on input "01.09.2025 - 30.09.2025" at bounding box center [1293, 51] width 131 height 21
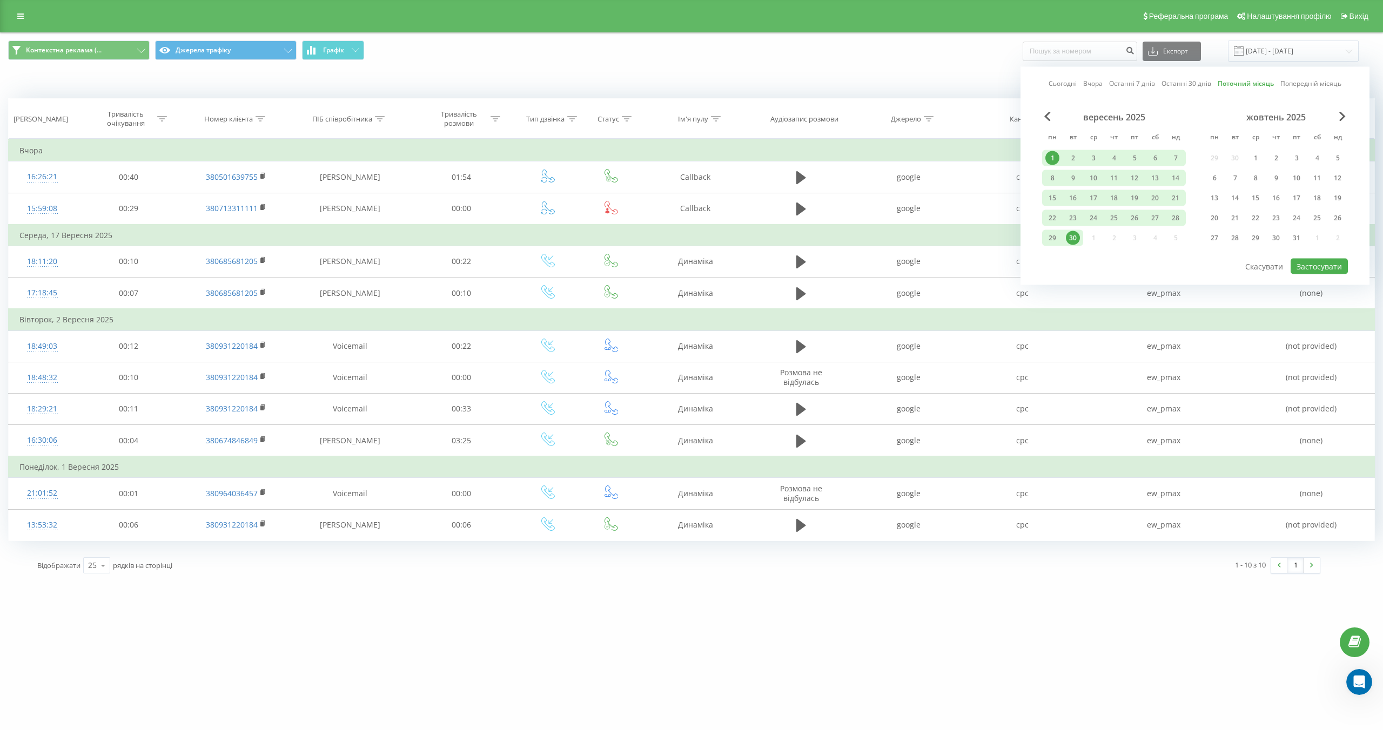
click at [1045, 160] on div "1" at bounding box center [1052, 158] width 14 height 14
click at [1075, 232] on div "30" at bounding box center [1073, 238] width 14 height 14
click at [1301, 264] on button "Застосувати" at bounding box center [1318, 267] width 57 height 16
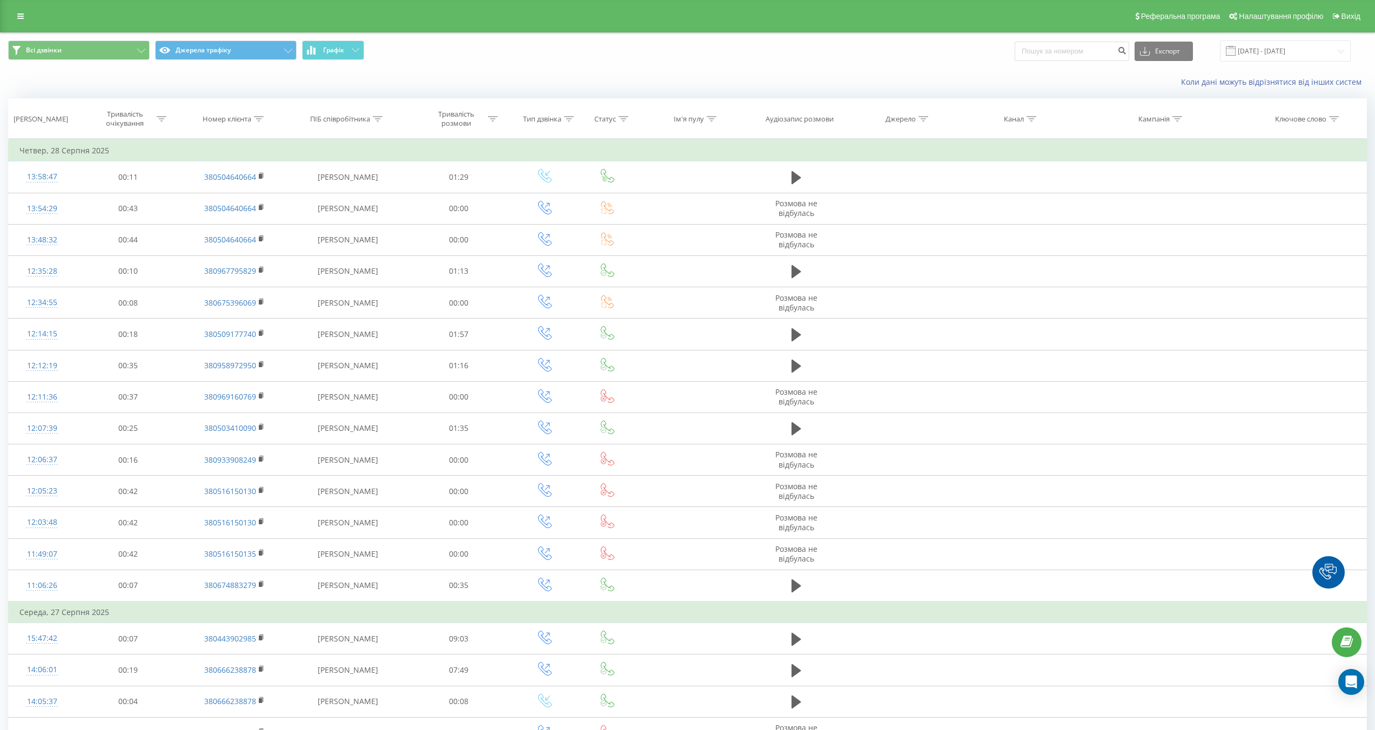
click at [24, 6] on div "Реферальна програма Налаштування профілю Вихід" at bounding box center [687, 16] width 1375 height 32
click at [23, 16] on icon at bounding box center [20, 16] width 6 height 8
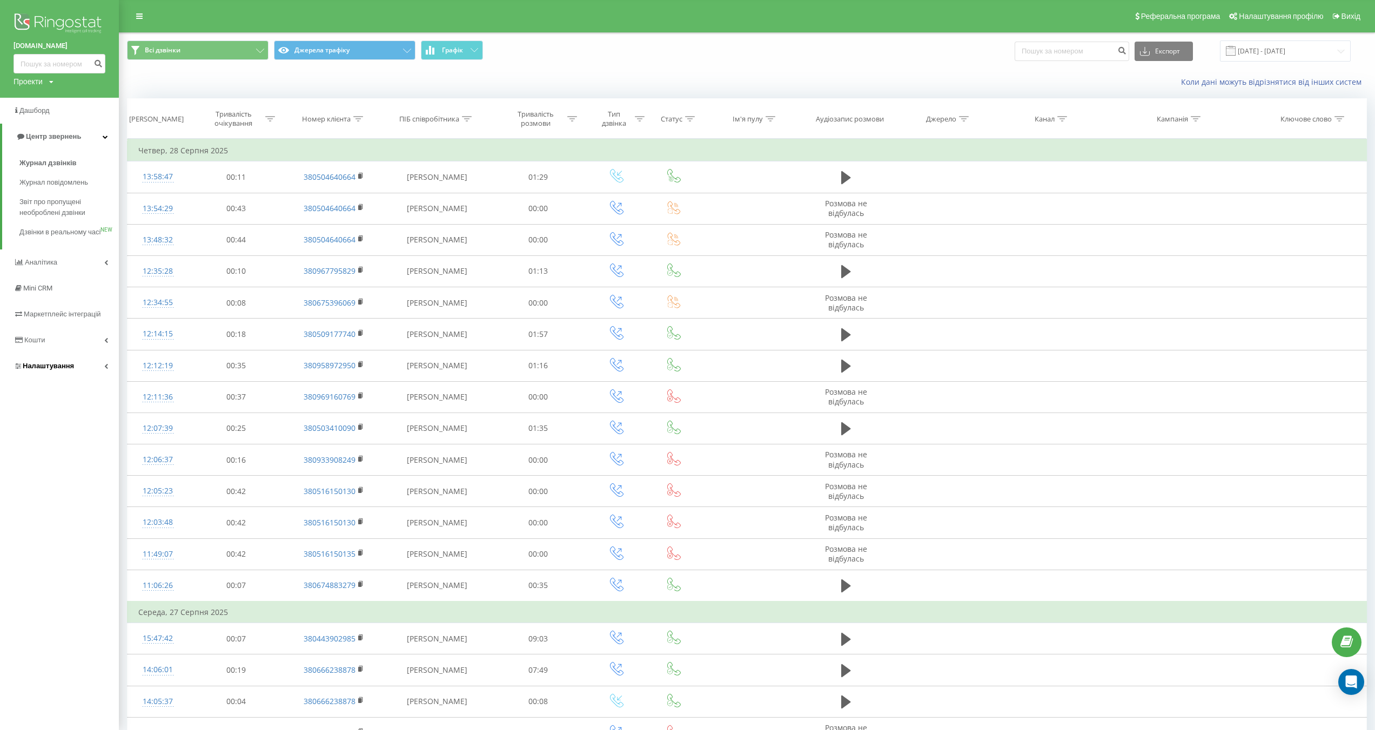
click at [86, 376] on link "Налаштування" at bounding box center [59, 366] width 119 height 26
click at [105, 440] on link "[PERSON_NAME]" at bounding box center [68, 438] width 99 height 23
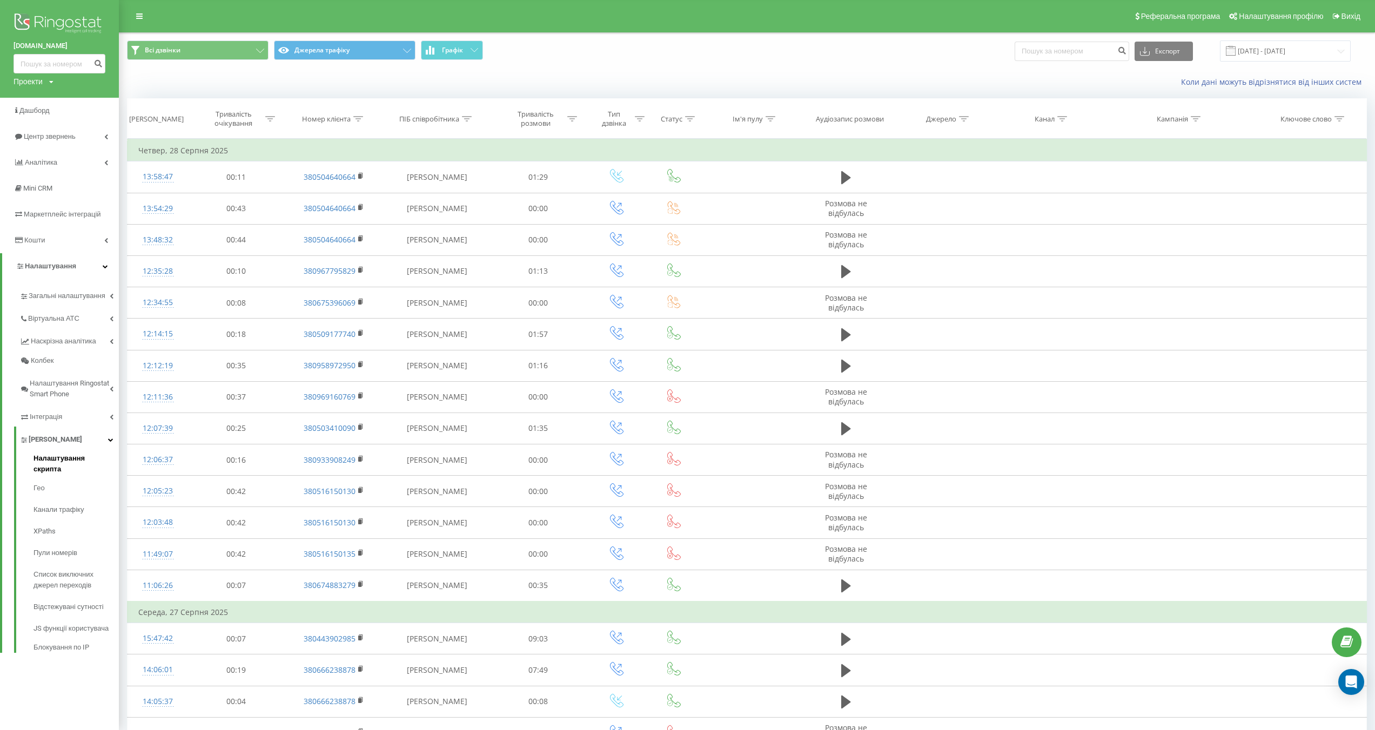
click at [89, 461] on span "Налаштування скрипта" at bounding box center [73, 464] width 80 height 22
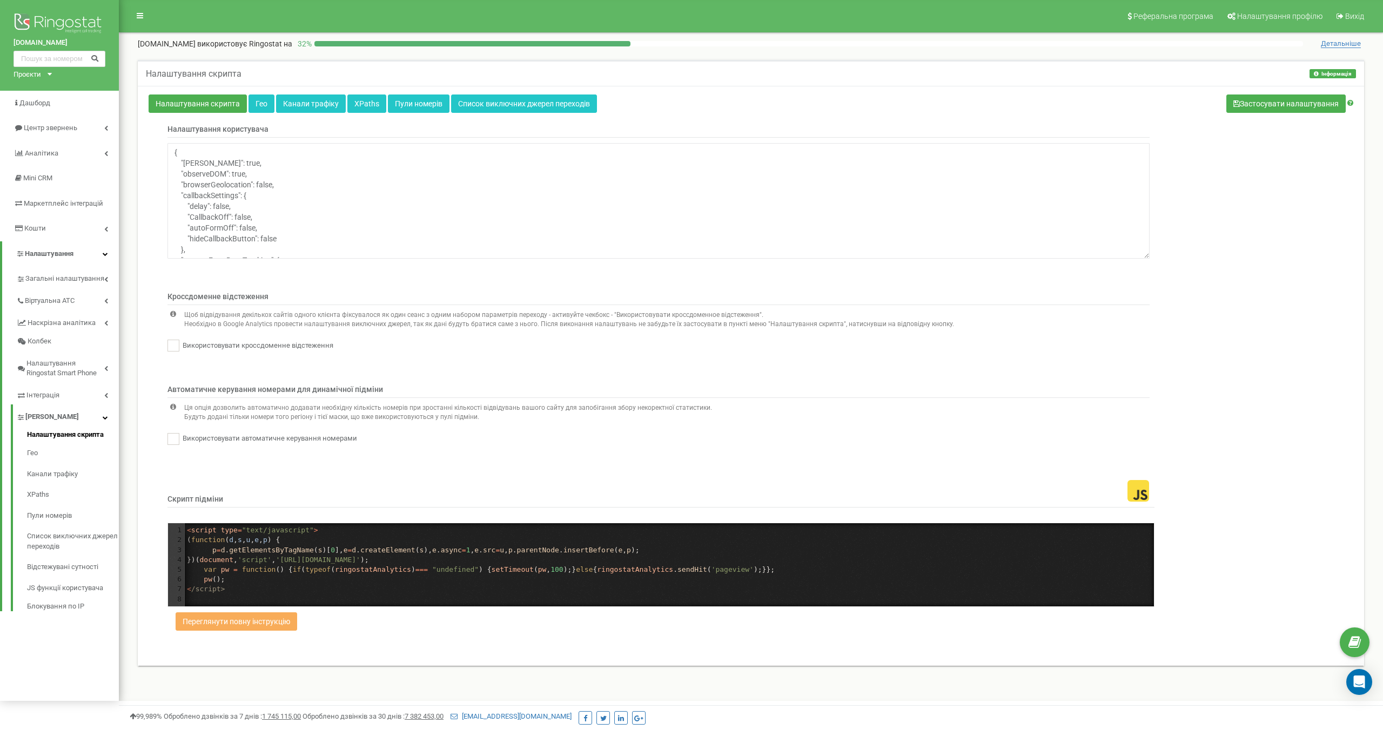
click at [1285, 318] on div "Кроссдоменне відстеження Щоб відвідування декількох сайтів одного клієнта фіксу…" at bounding box center [750, 332] width 1221 height 82
click at [68, 479] on link "Канали трафіку" at bounding box center [73, 474] width 92 height 21
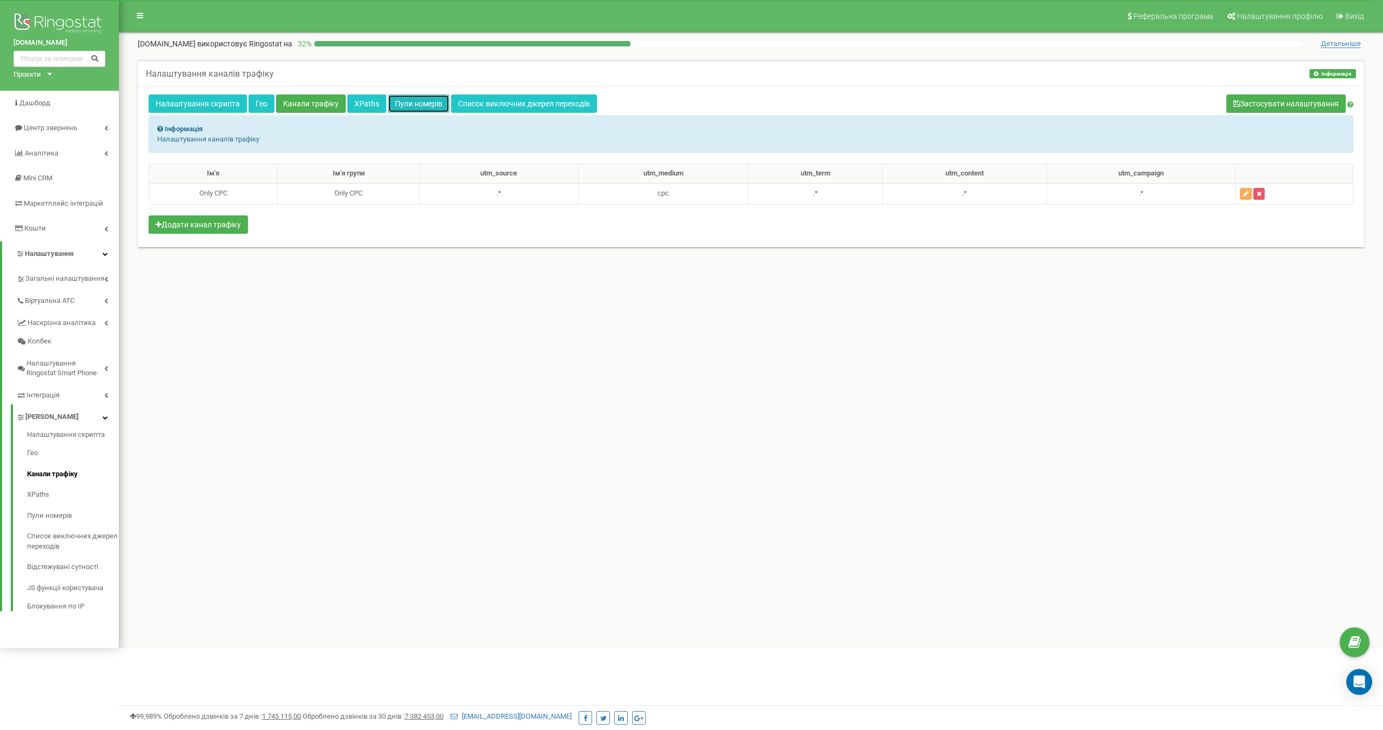
click at [431, 106] on link "Пули номерів" at bounding box center [419, 104] width 62 height 18
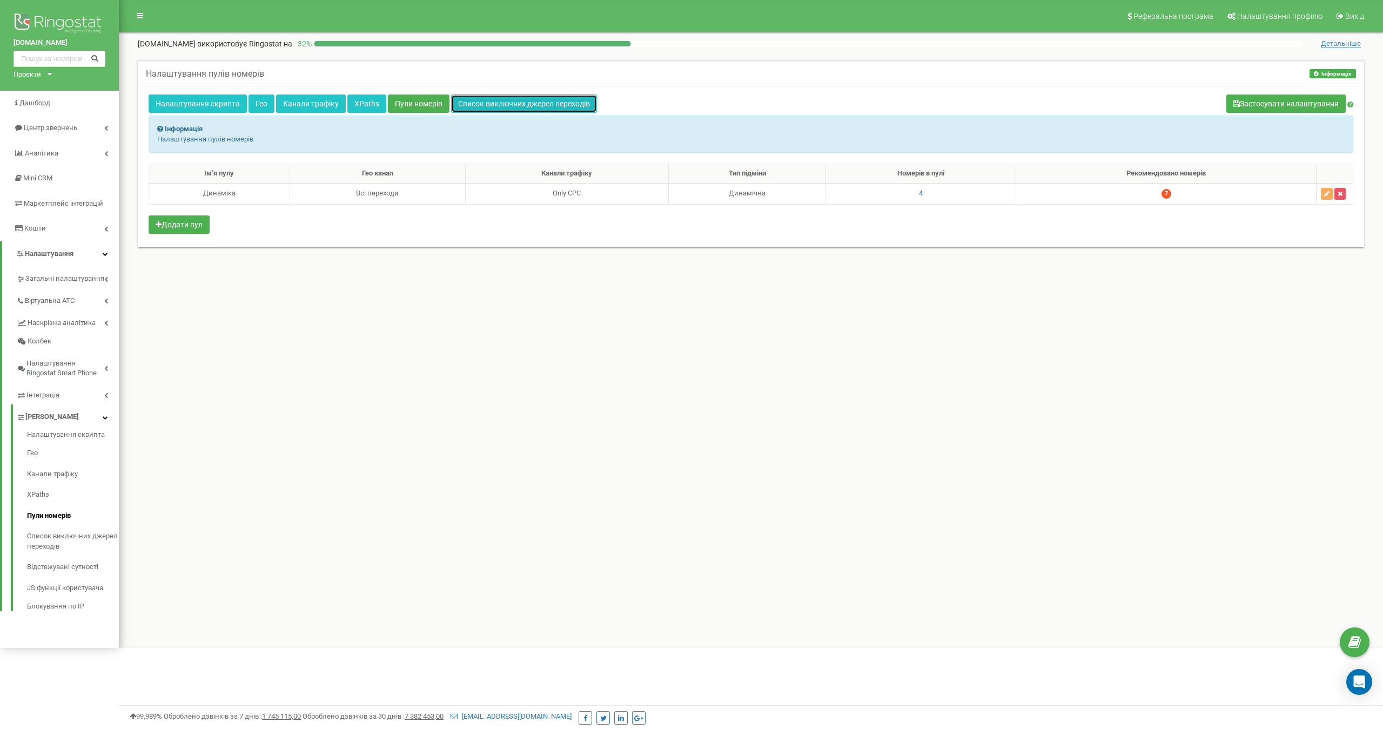
click at [522, 105] on link "Список виключних джерел переходів" at bounding box center [524, 104] width 146 height 18
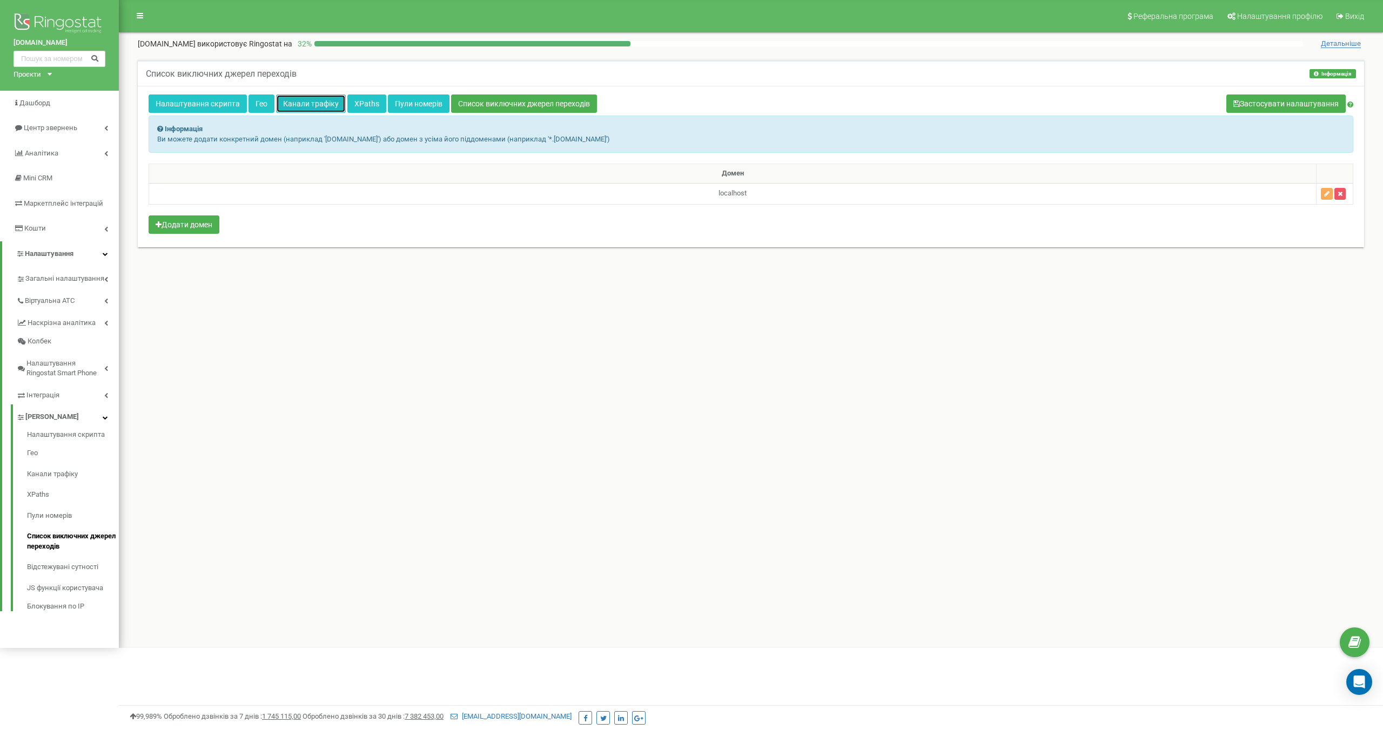
click at [319, 109] on link "Канали трафіку" at bounding box center [311, 104] width 70 height 18
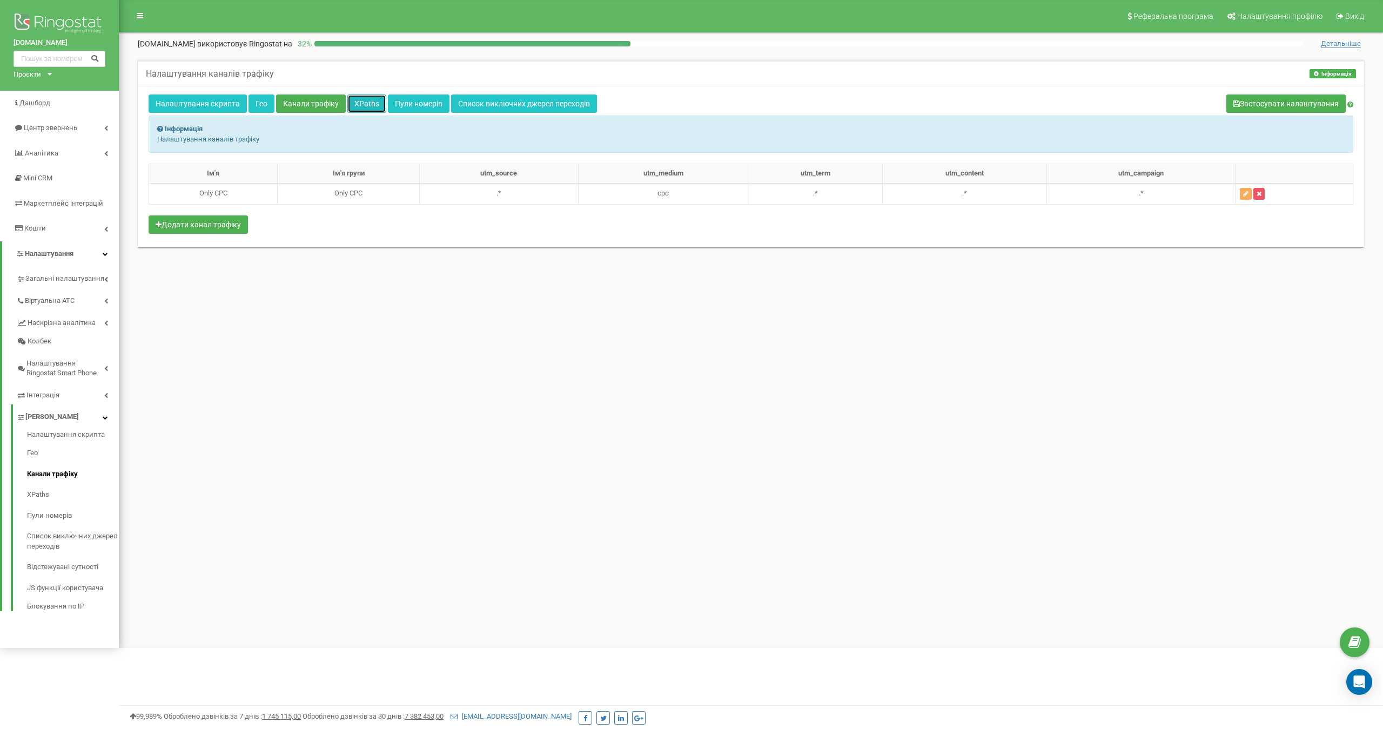
click at [368, 106] on link "XPaths" at bounding box center [366, 104] width 39 height 18
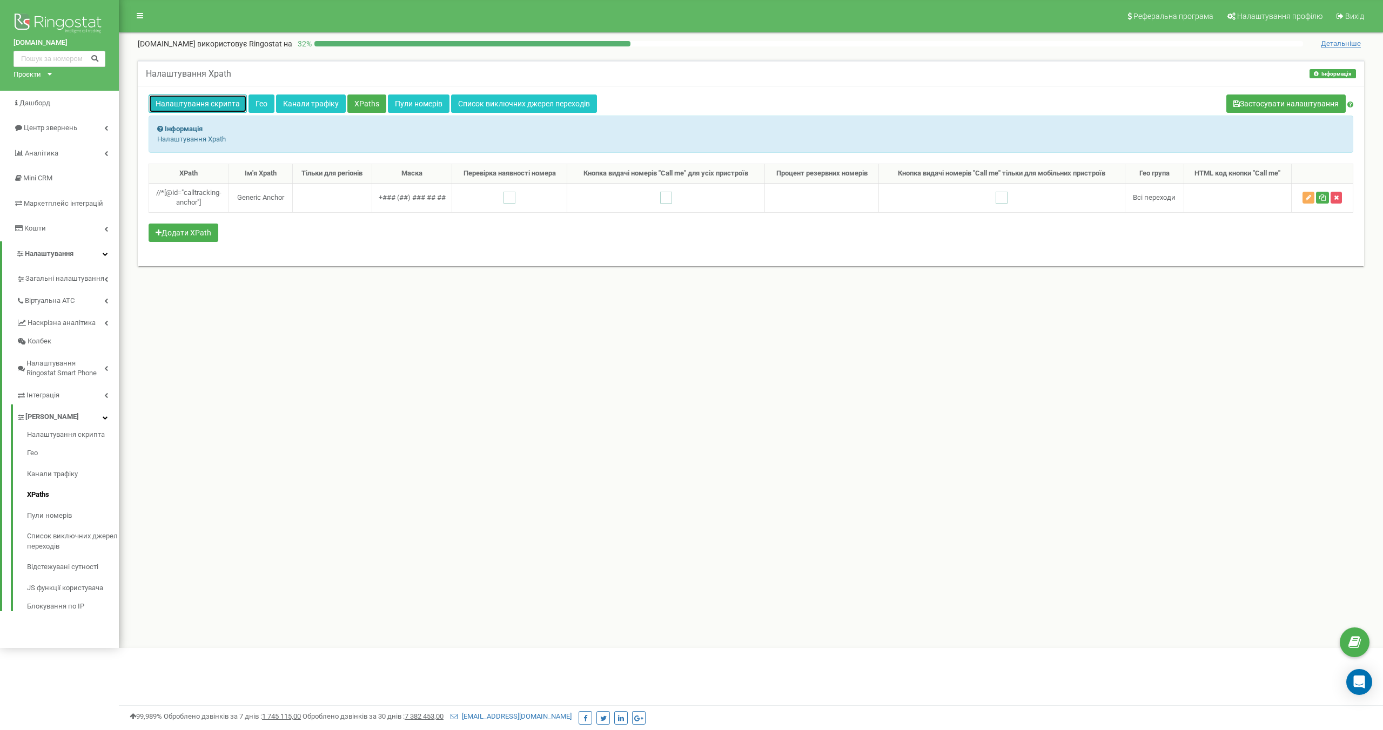
click at [210, 110] on link "Налаштування скрипта" at bounding box center [198, 104] width 98 height 18
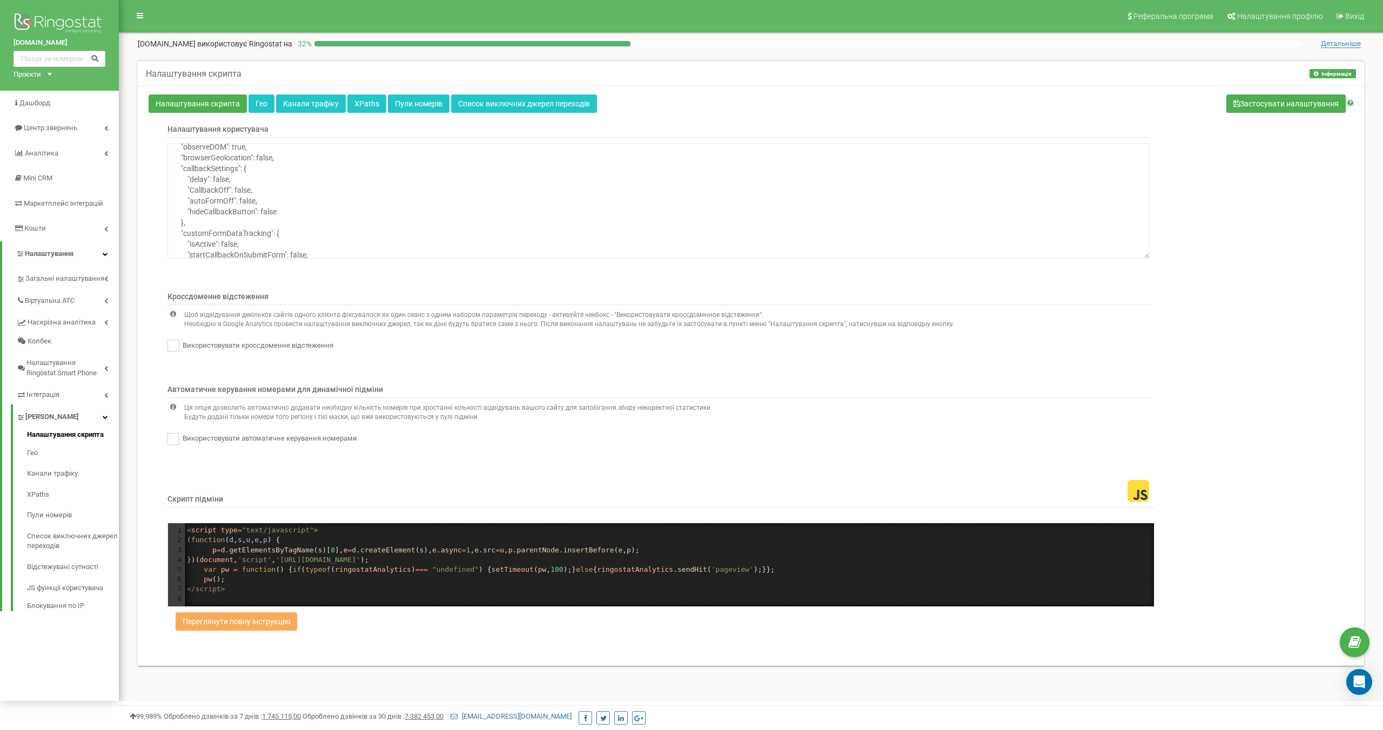
scroll to position [162, 0]
click at [38, 455] on link "Гео" at bounding box center [73, 453] width 92 height 21
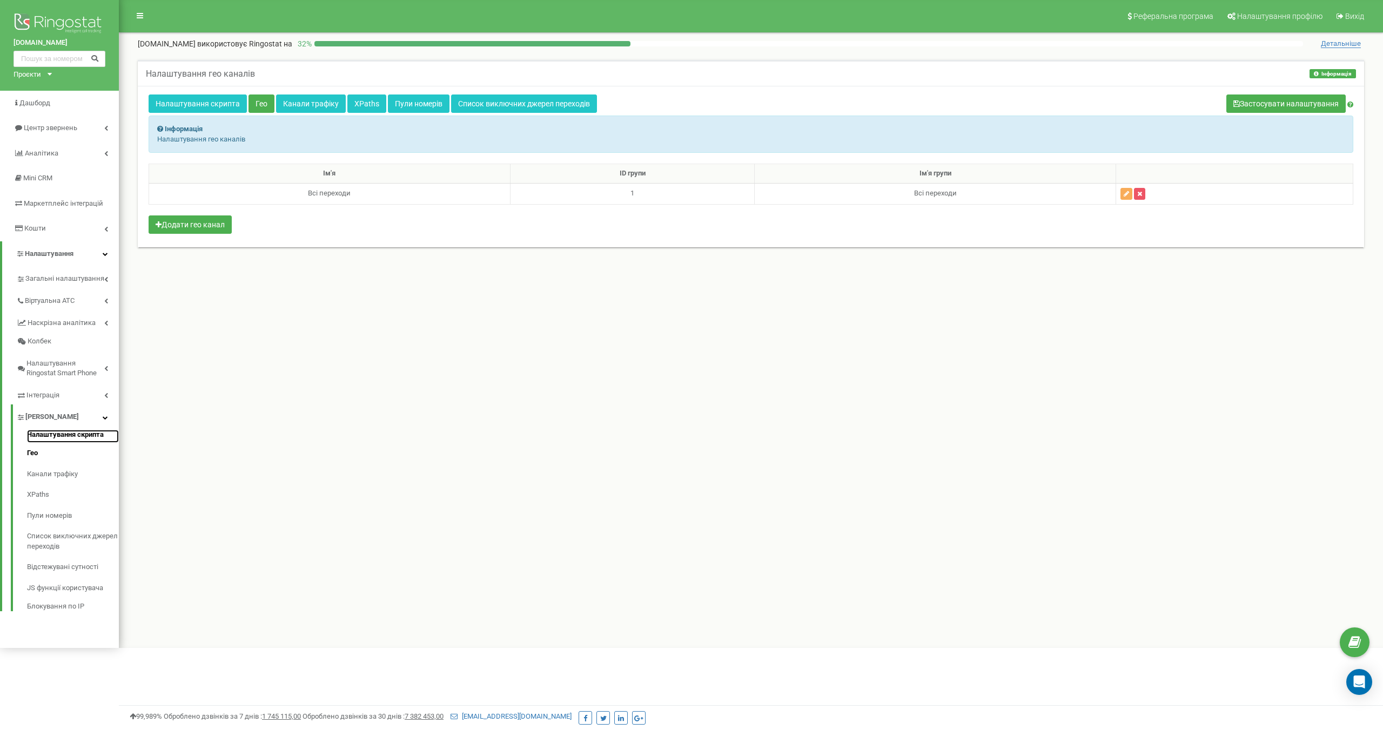
click at [56, 437] on link "Налаштування скрипта" at bounding box center [73, 436] width 92 height 13
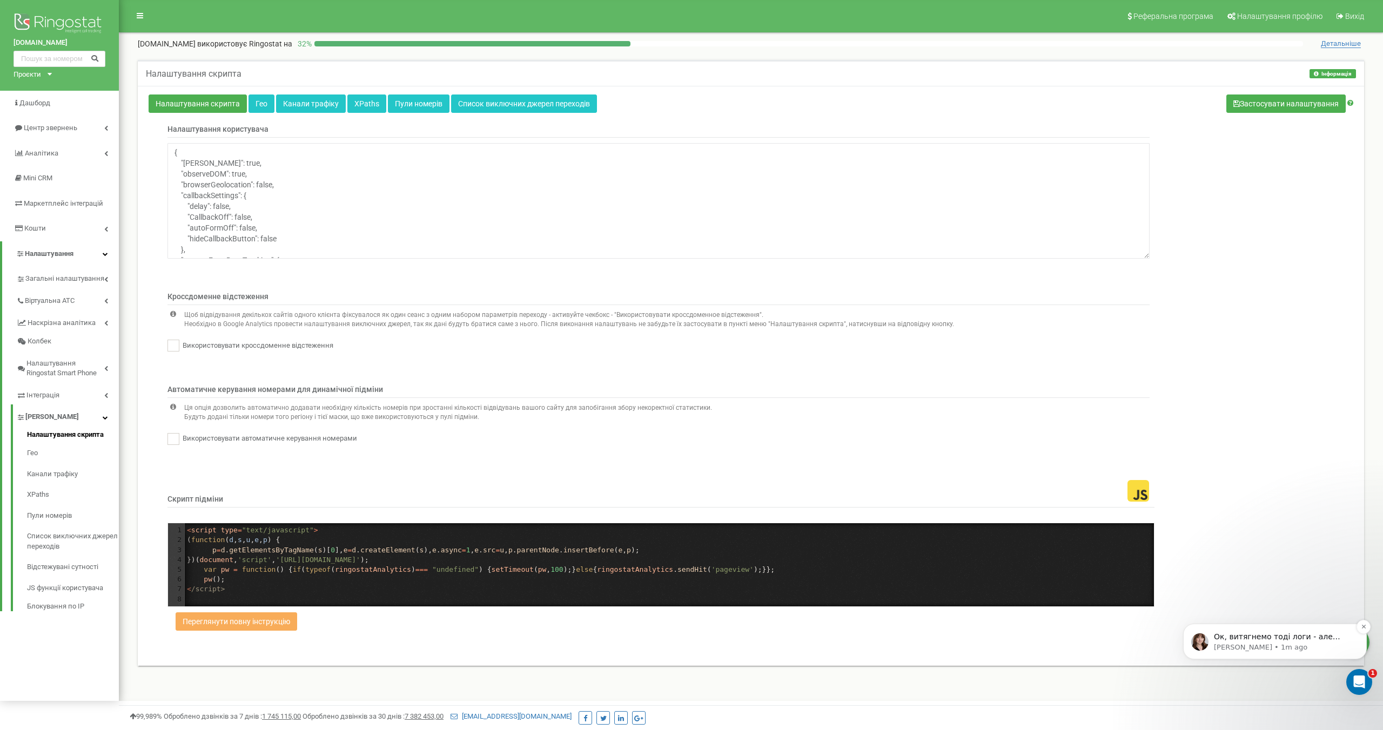
click at [1309, 645] on p "[PERSON_NAME] • 1m ago" at bounding box center [1283, 648] width 139 height 10
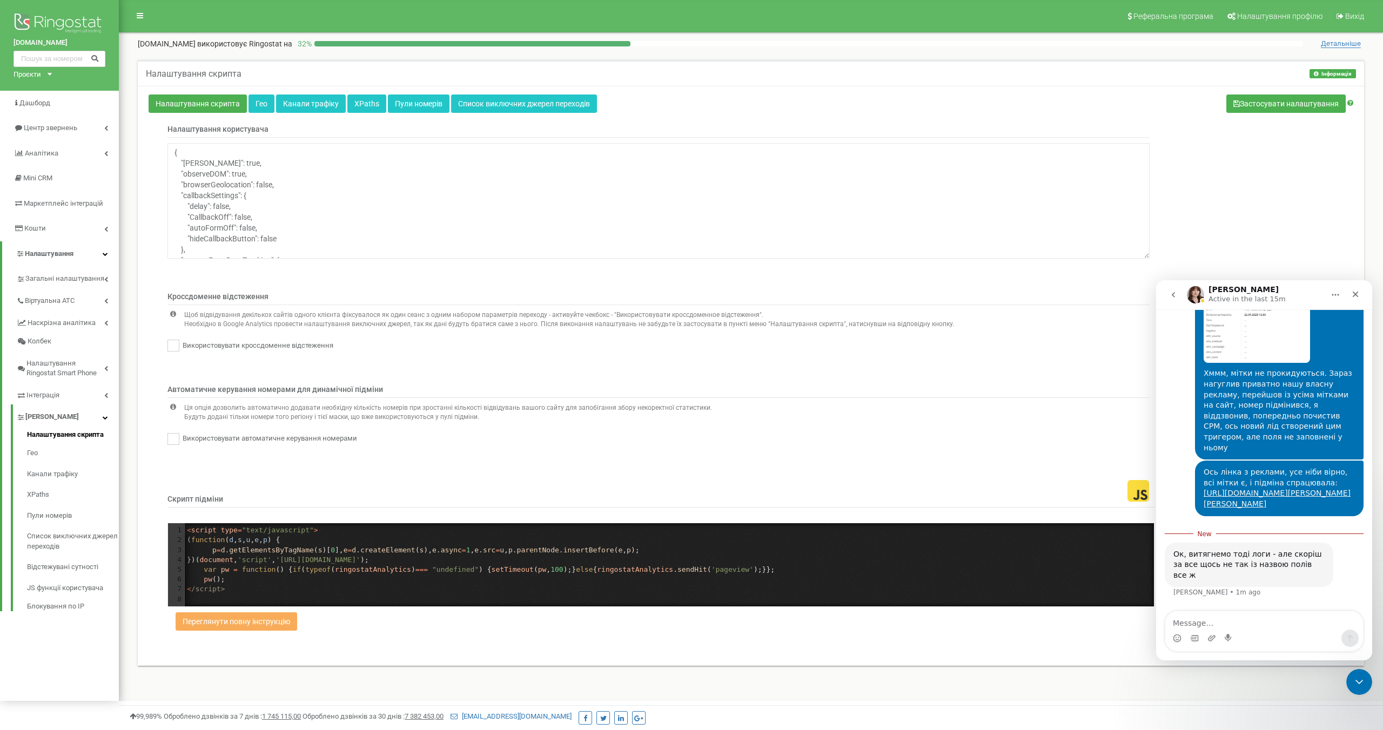
scroll to position [1969, 0]
click at [1235, 627] on textarea "Message…" at bounding box center [1264, 620] width 198 height 18
type textarea "{"
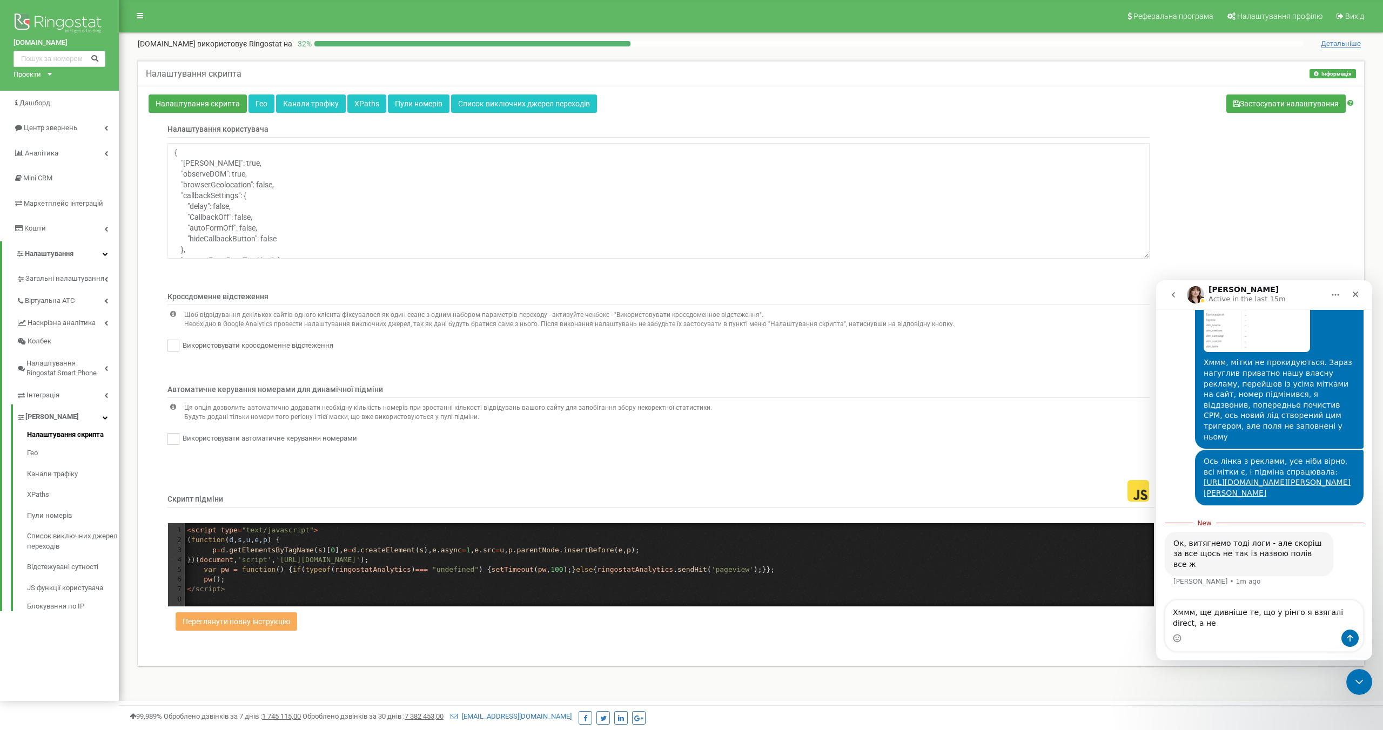
scroll to position [1980, 0]
click at [1312, 612] on textarea "Хммм, ще дивніше те, що у рінго я взягалі direct, а не cpc." at bounding box center [1264, 615] width 198 height 29
click at [1243, 621] on textarea "Хммм, ще дивніше те, що у рінго я взагалі direct, а не cpc." at bounding box center [1264, 615] width 198 height 29
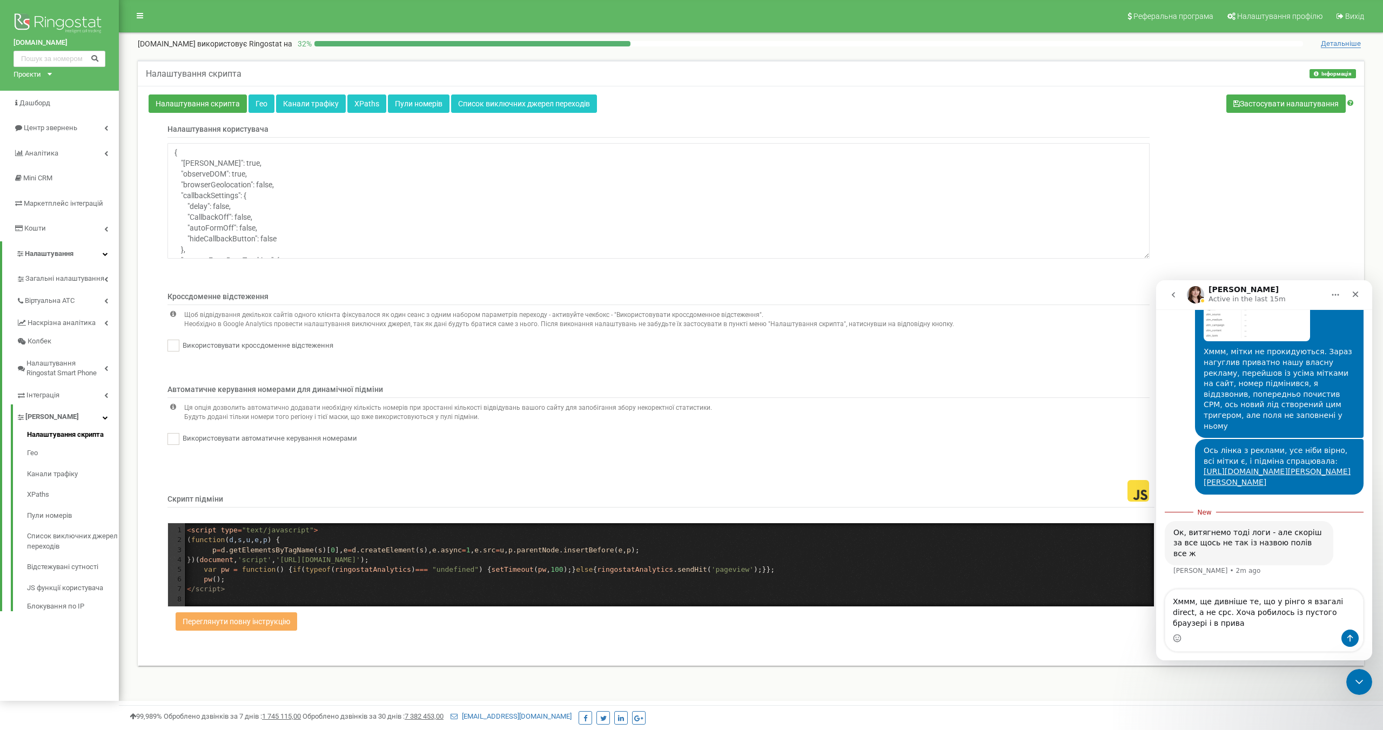
scroll to position [1990, 0]
type textarea "Хммм, ще дивніше те, що у рінго я взагалі direct, а не cpc. Хоча робилось із пу…"
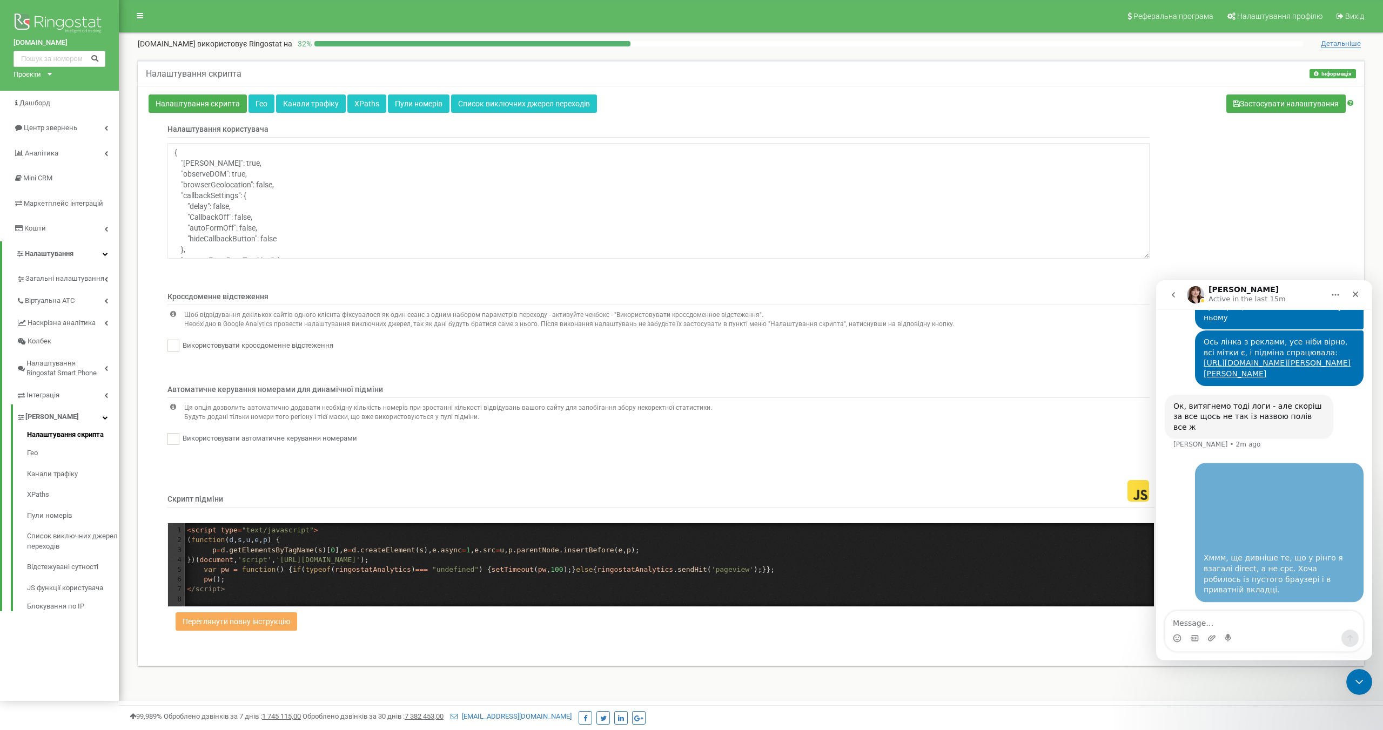
scroll to position [2088, 0]
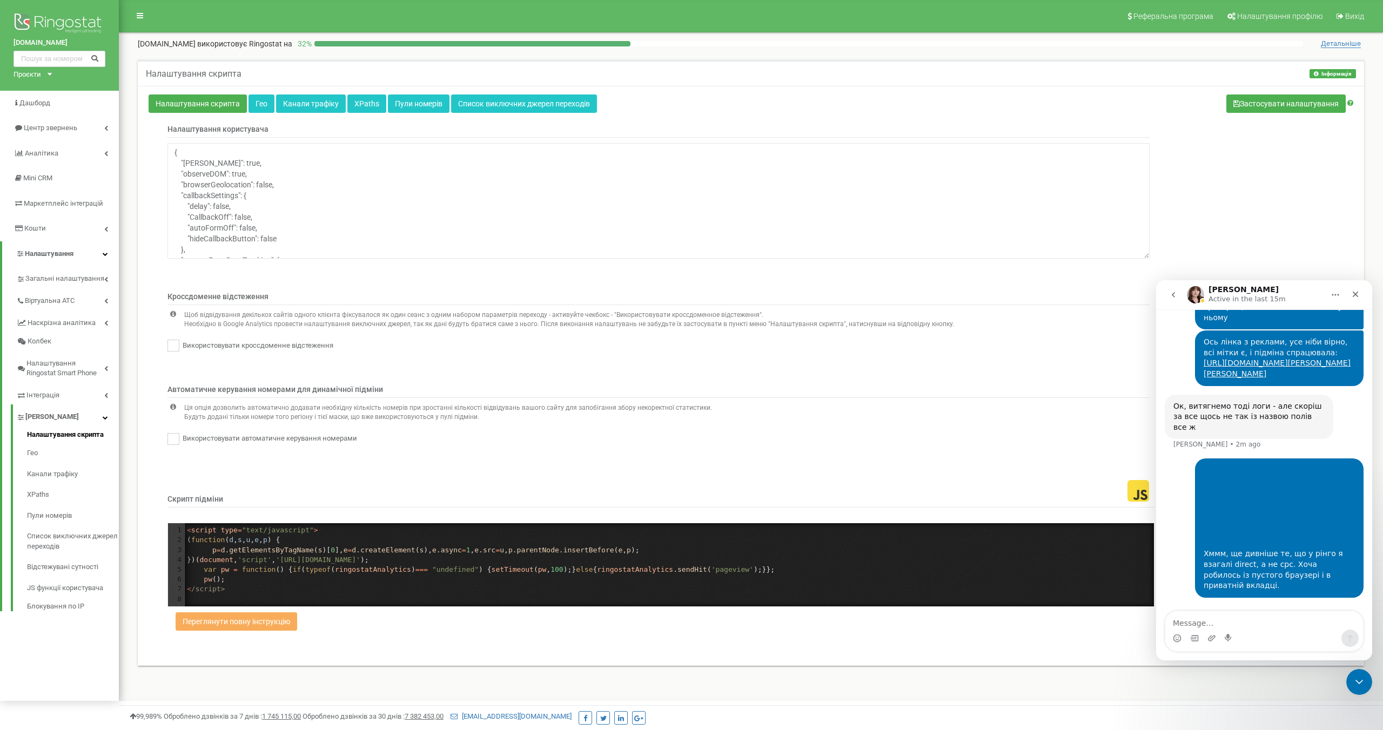
click at [1237, 528] on img "user says…" at bounding box center [1275, 504] width 145 height 78
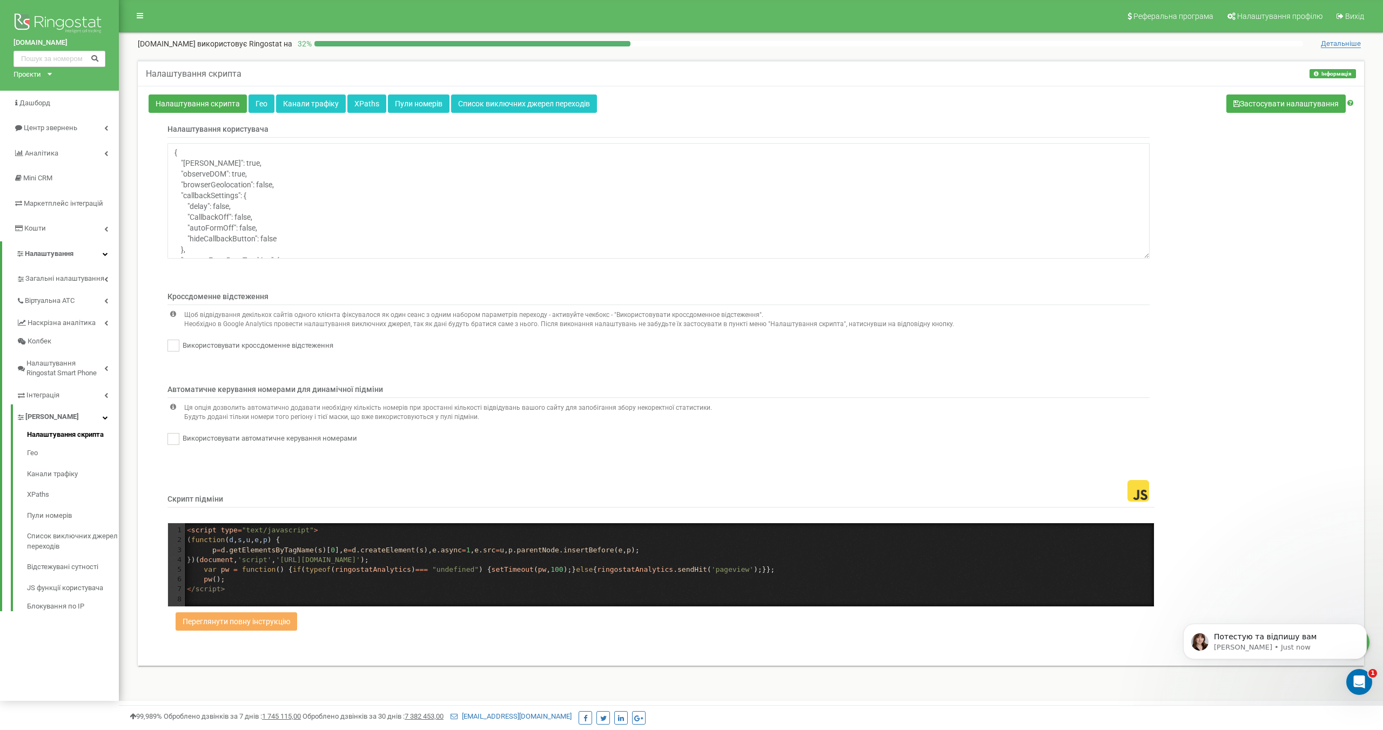
scroll to position [2120, 0]
click at [1290, 644] on p "[PERSON_NAME] • Just now" at bounding box center [1283, 648] width 139 height 10
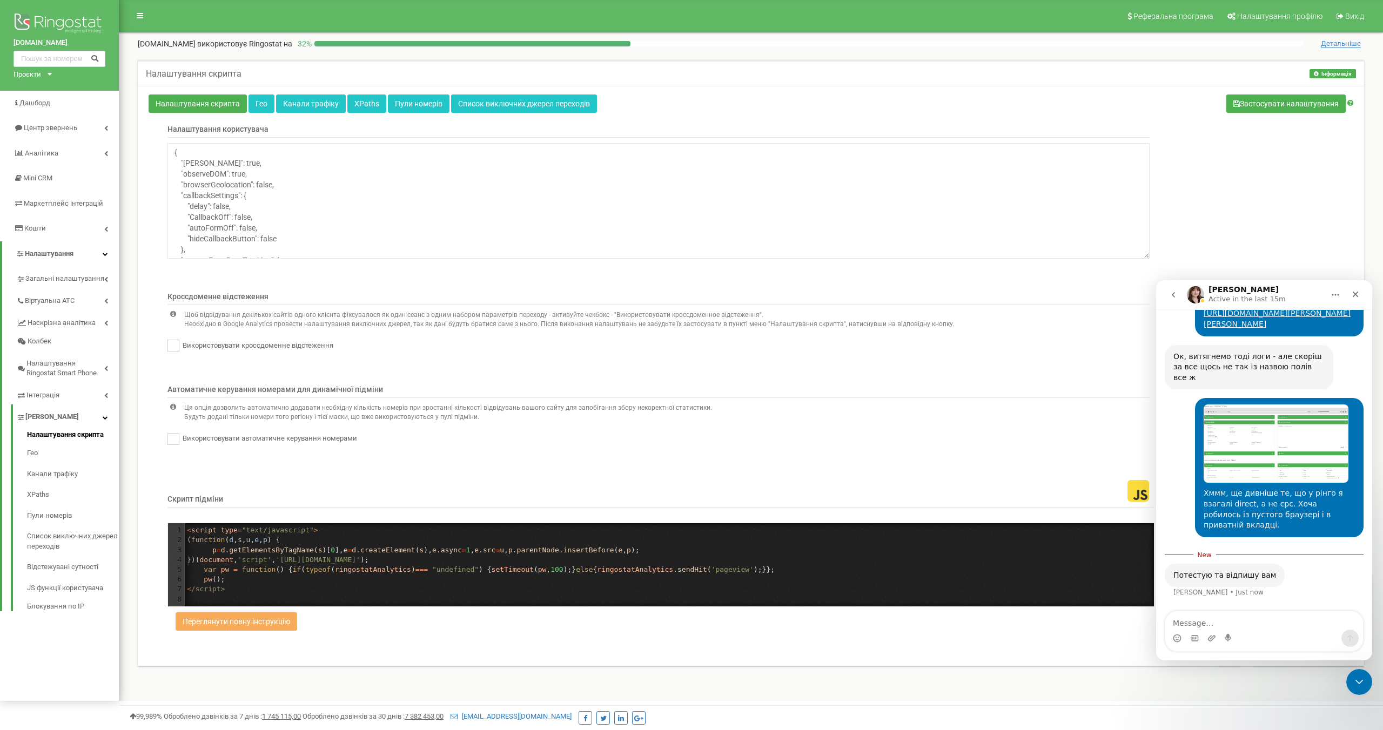
scroll to position [2138, 0]
type textarea "Дякую!"
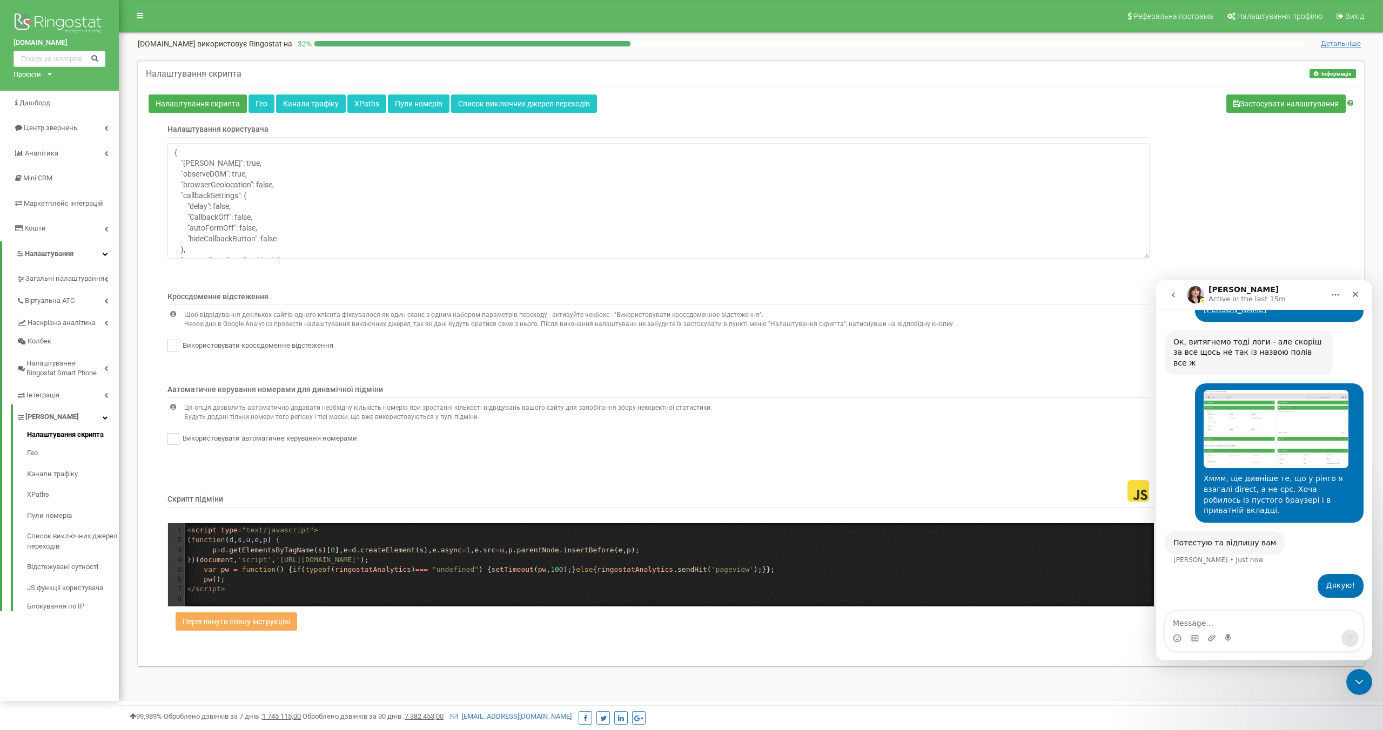
click at [1228, 218] on div "Налаштування користувача { "[PERSON_NAME]": true, "observeDOM": true, "browserG…" at bounding box center [750, 202] width 1221 height 157
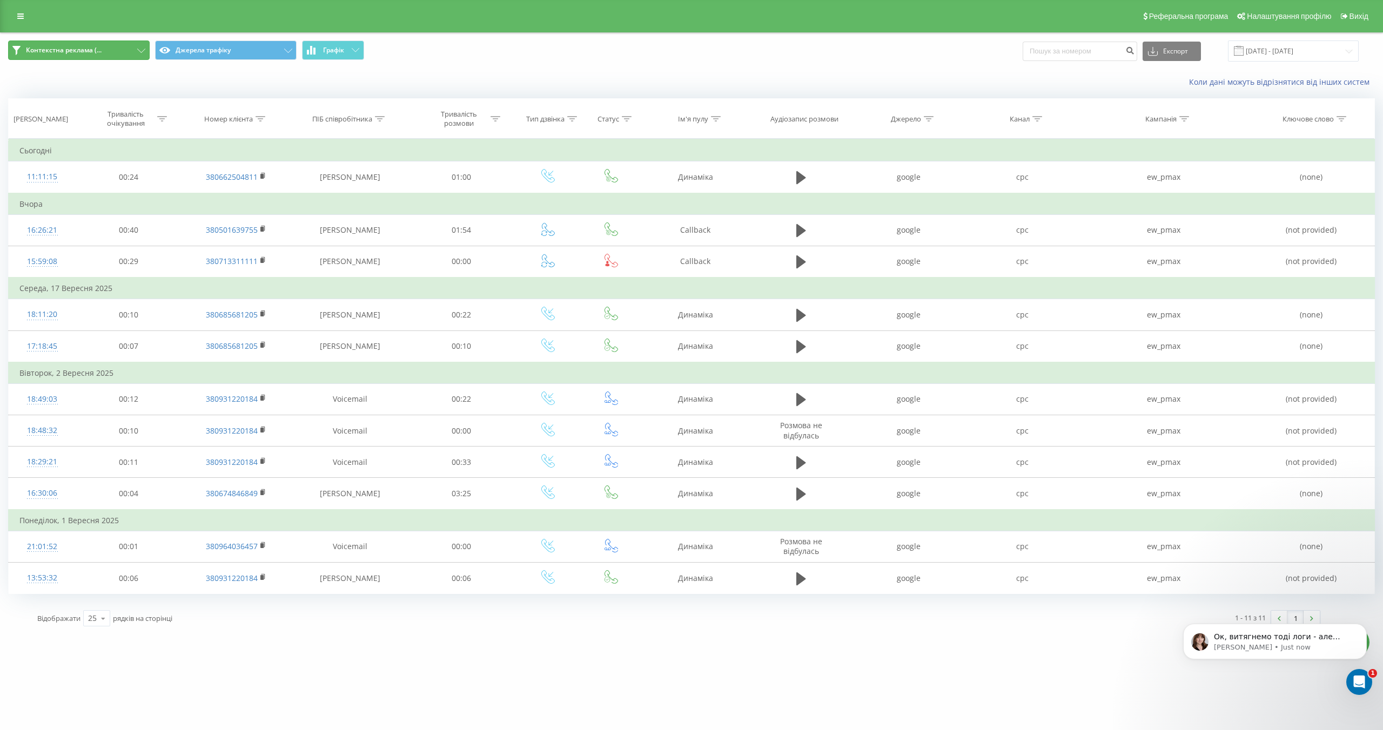
click at [130, 53] on button "Контекстна реклама (..." at bounding box center [79, 50] width 142 height 19
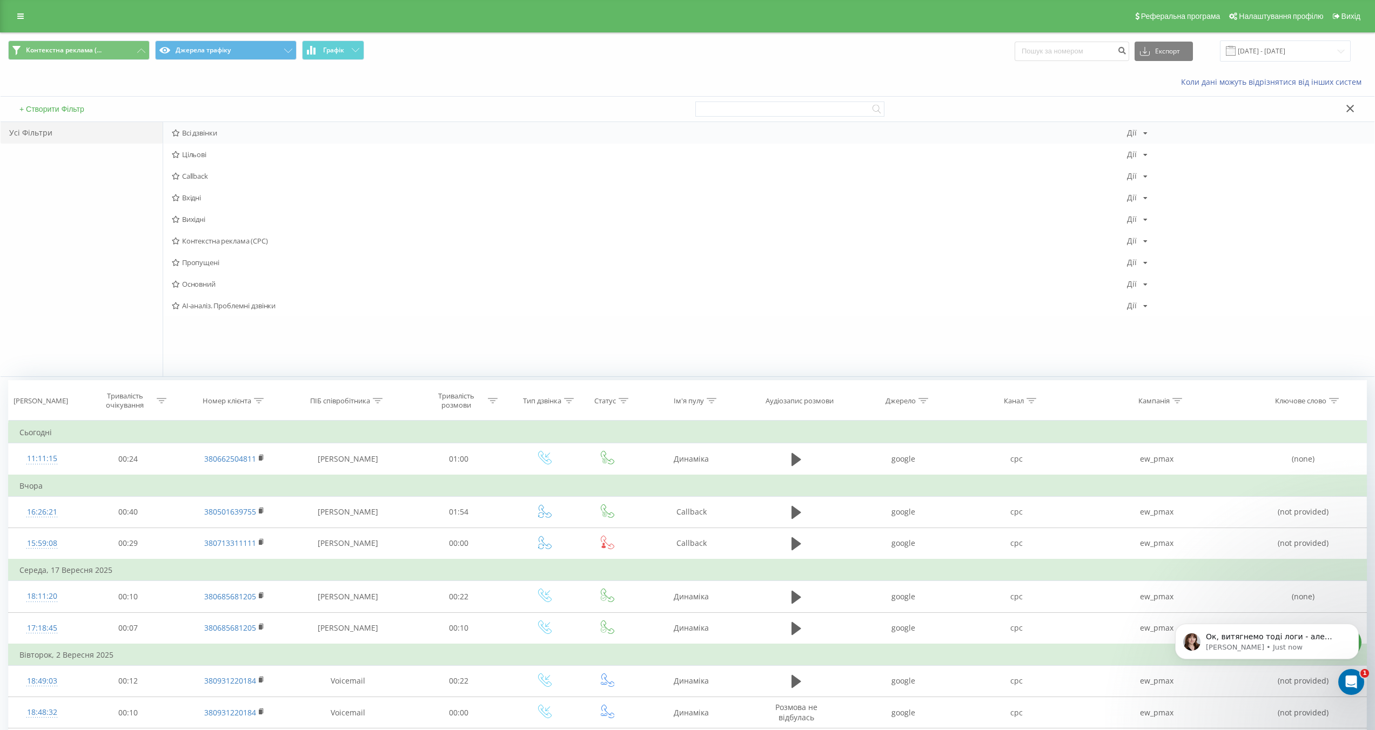
click at [172, 134] on icon at bounding box center [176, 133] width 8 height 7
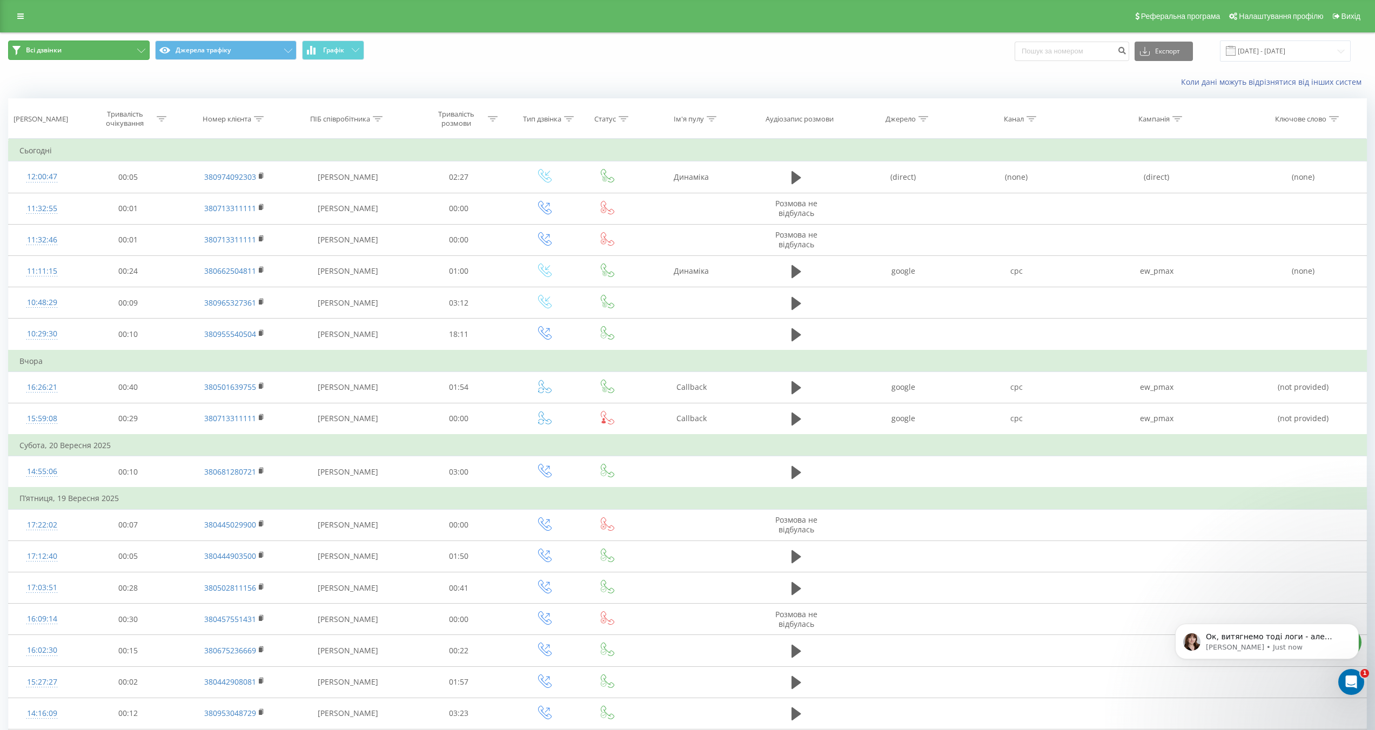
click at [119, 55] on button "Всі дзвінки" at bounding box center [79, 50] width 142 height 19
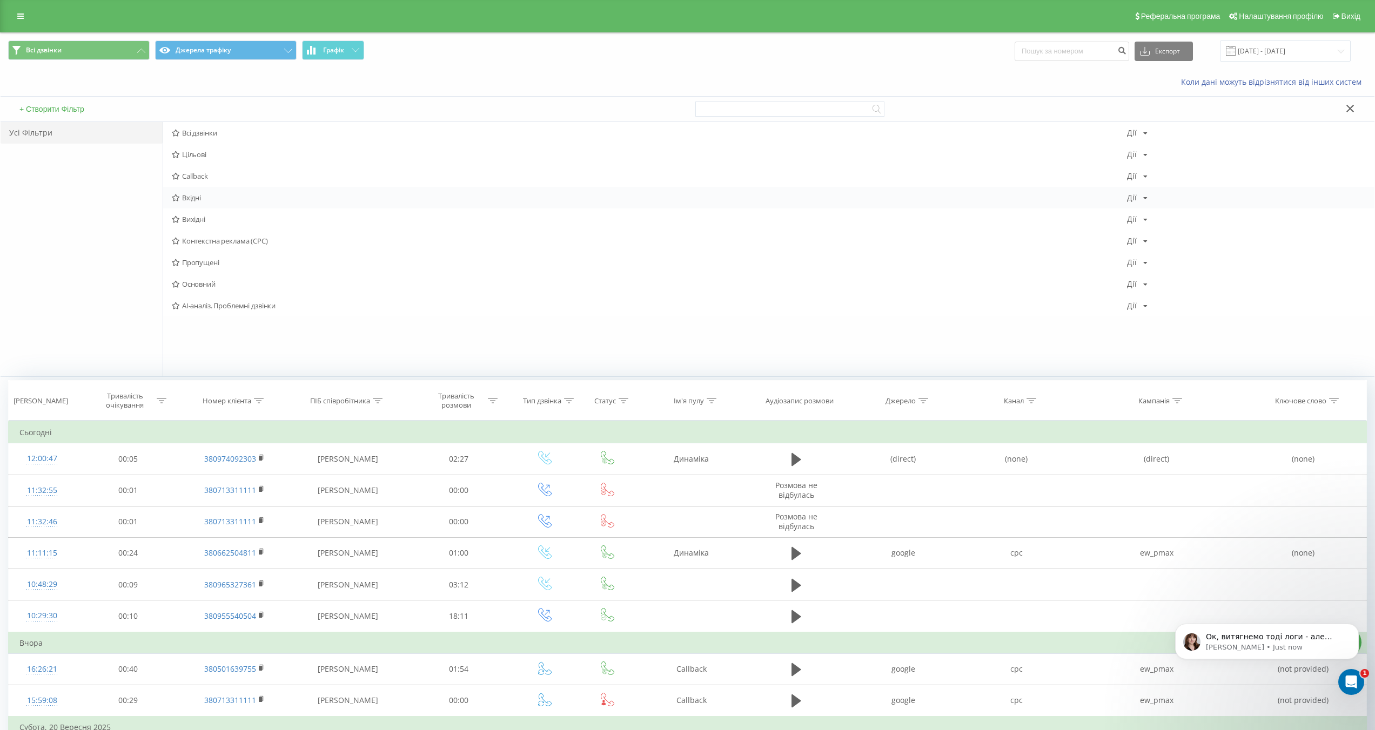
click at [177, 195] on icon at bounding box center [176, 197] width 8 height 7
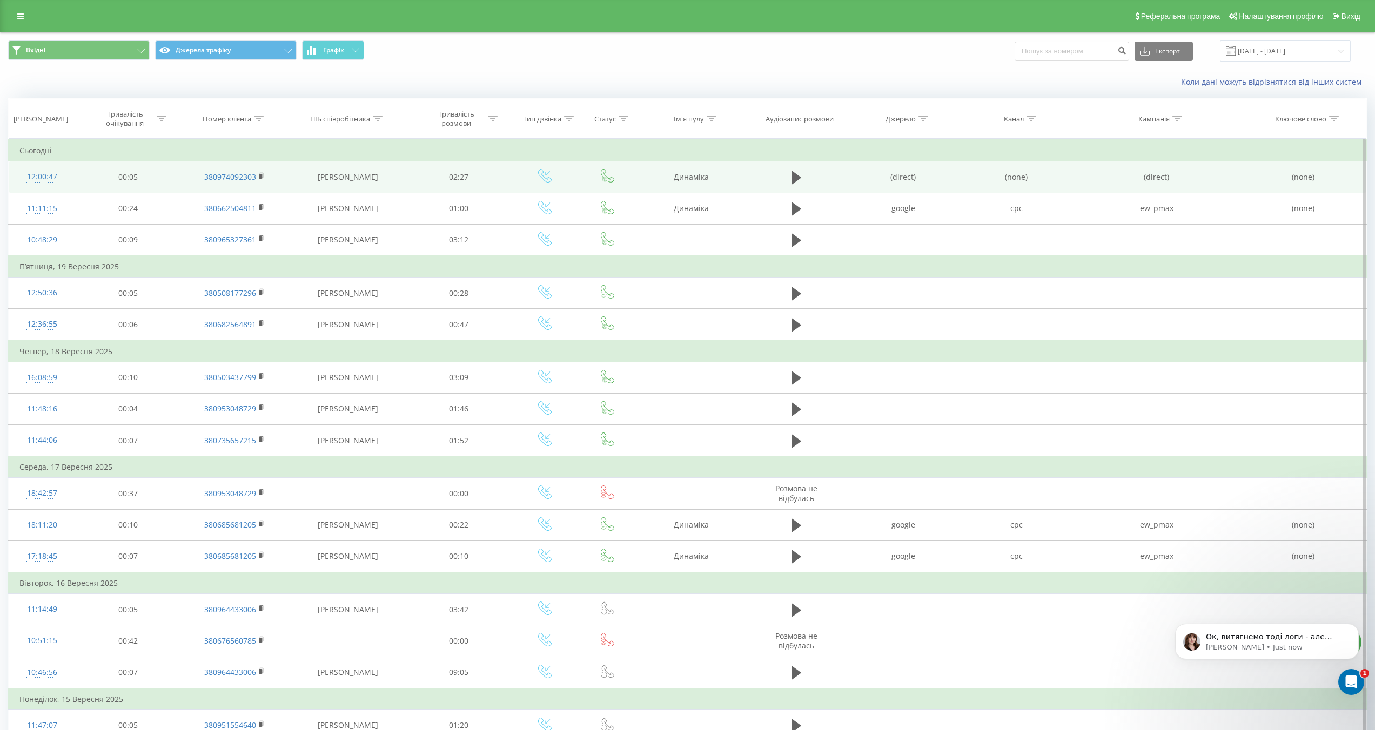
click at [154, 181] on td "00:05" at bounding box center [128, 176] width 105 height 31
click at [57, 178] on div "12:00:47" at bounding box center [41, 176] width 45 height 21
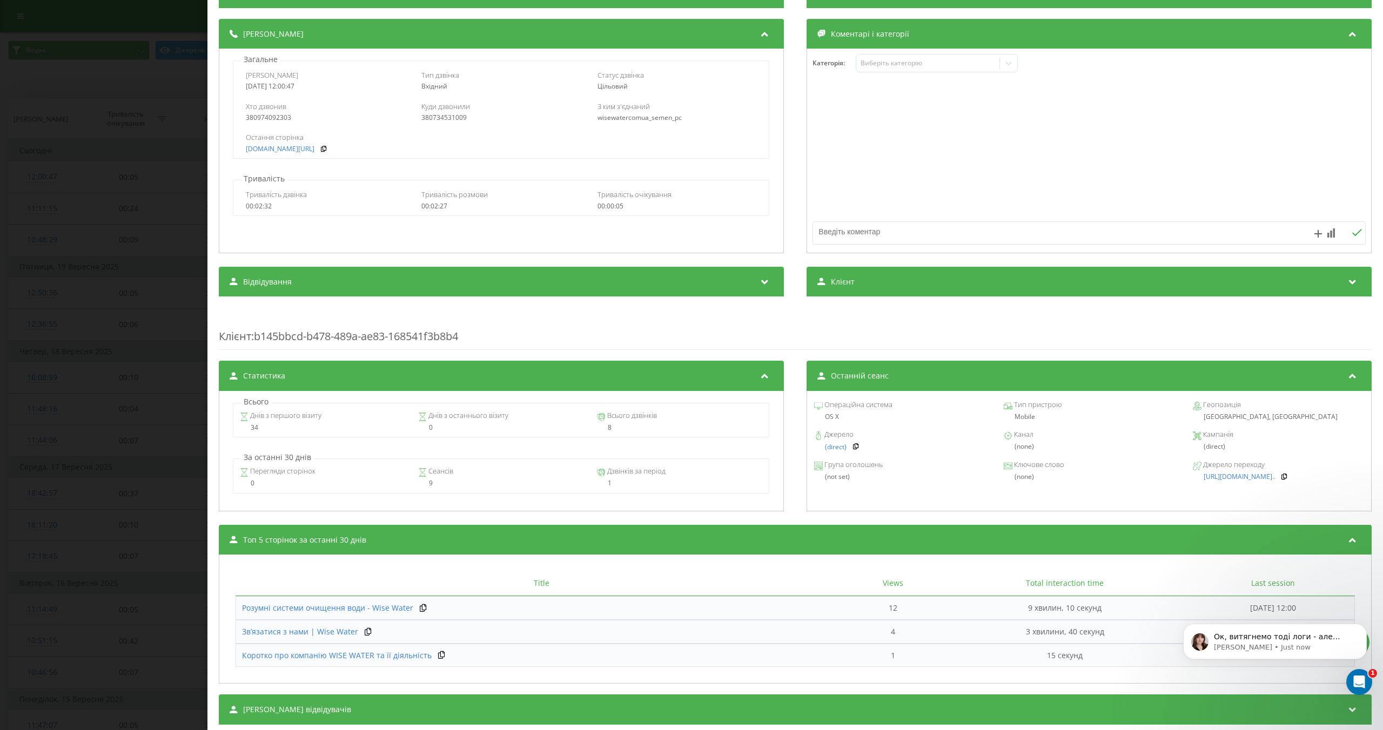
scroll to position [142, 0]
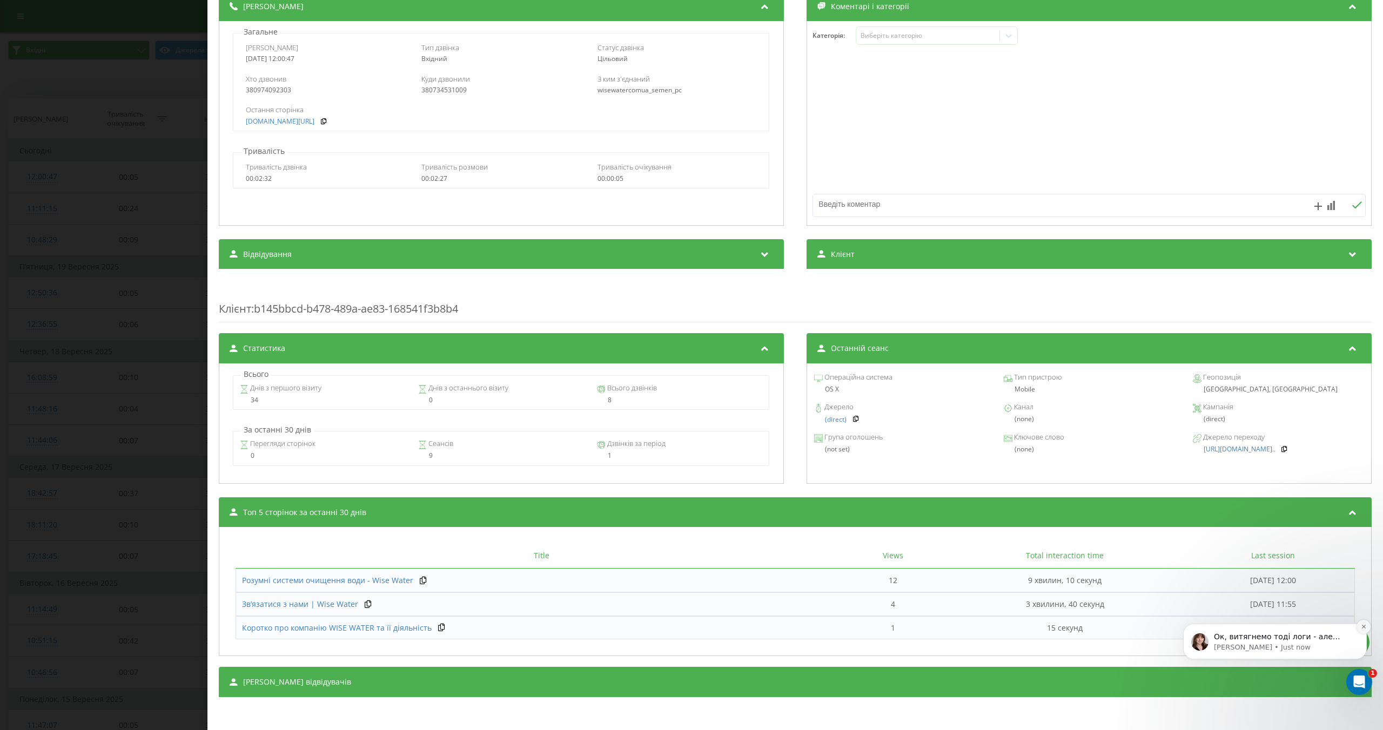
click at [1367, 627] on button "Dismiss notification" at bounding box center [1363, 627] width 14 height 14
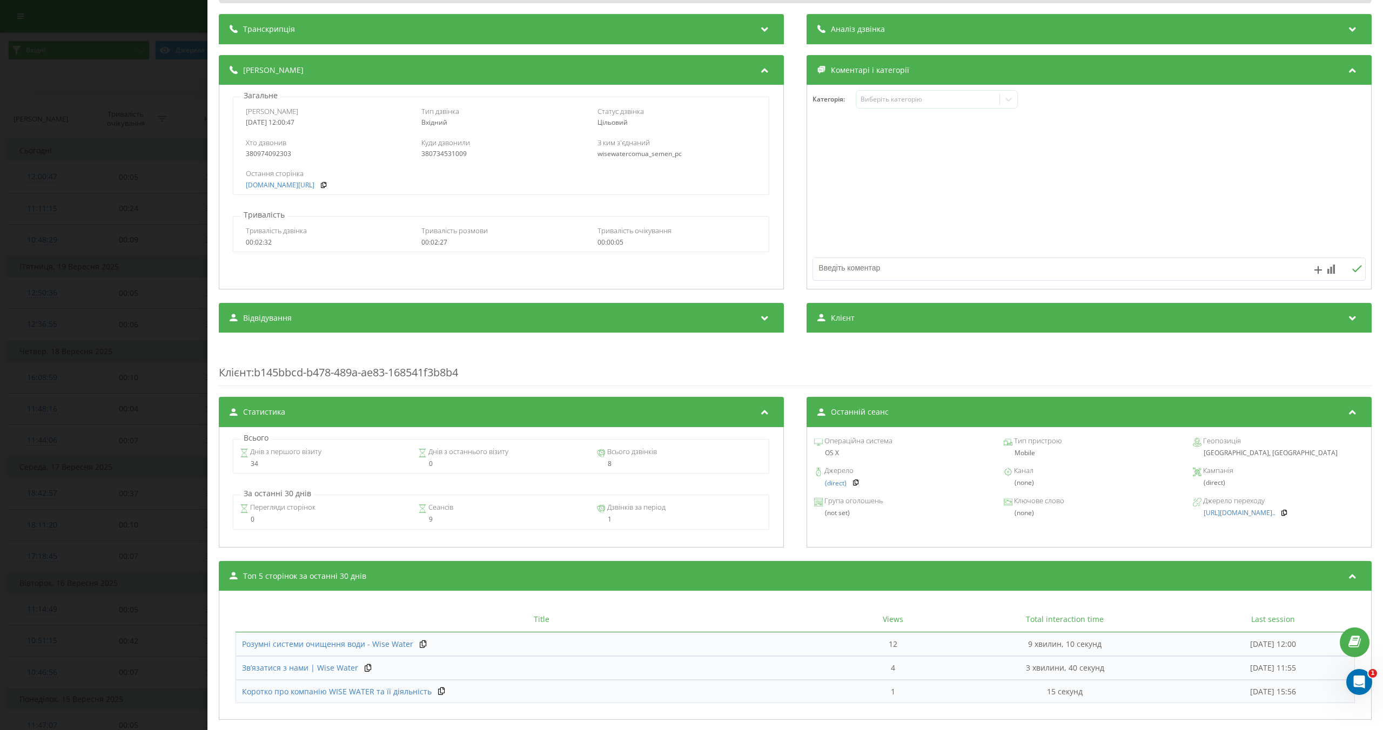
scroll to position [0, 0]
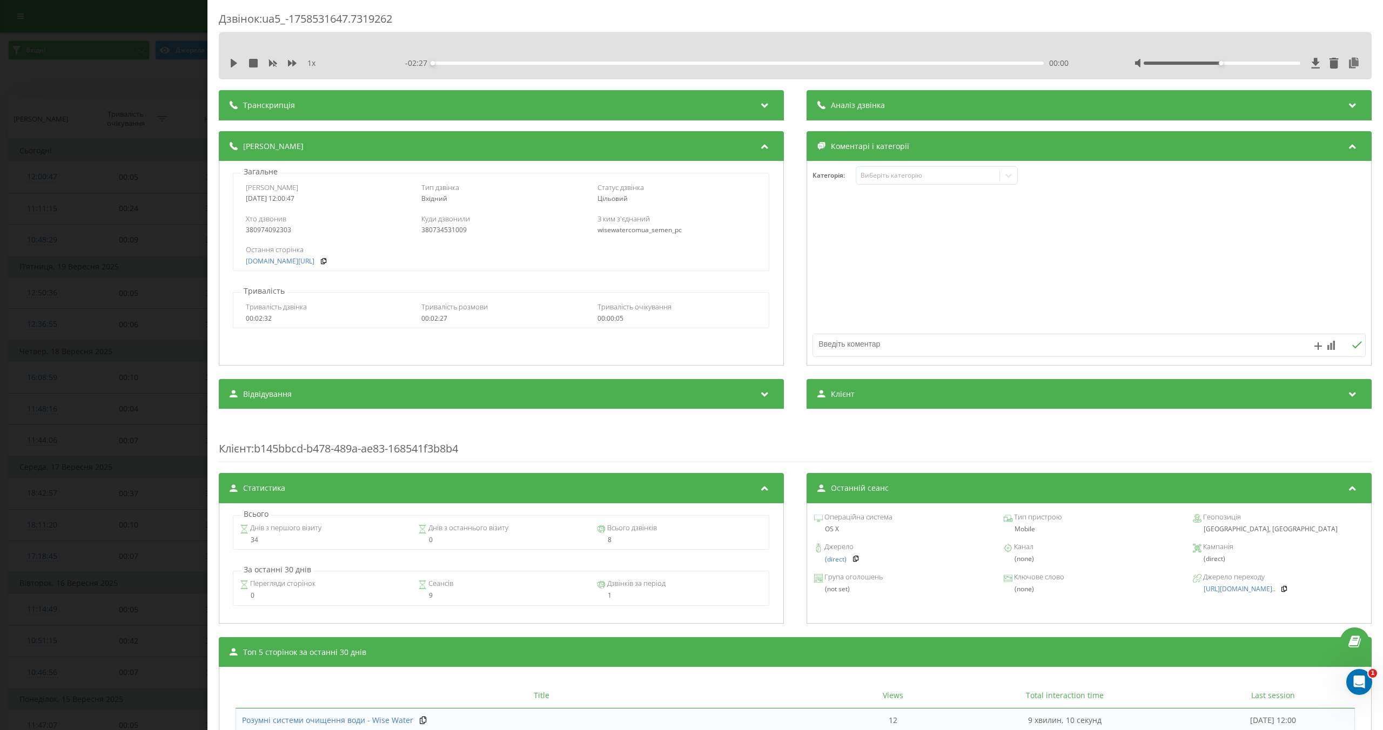
click at [183, 385] on div "Дзвінок : ua5_-1758531647.7319262 1 x - 02:27 00:00 00:00 Транскрипція Для AI-а…" at bounding box center [691, 365] width 1383 height 730
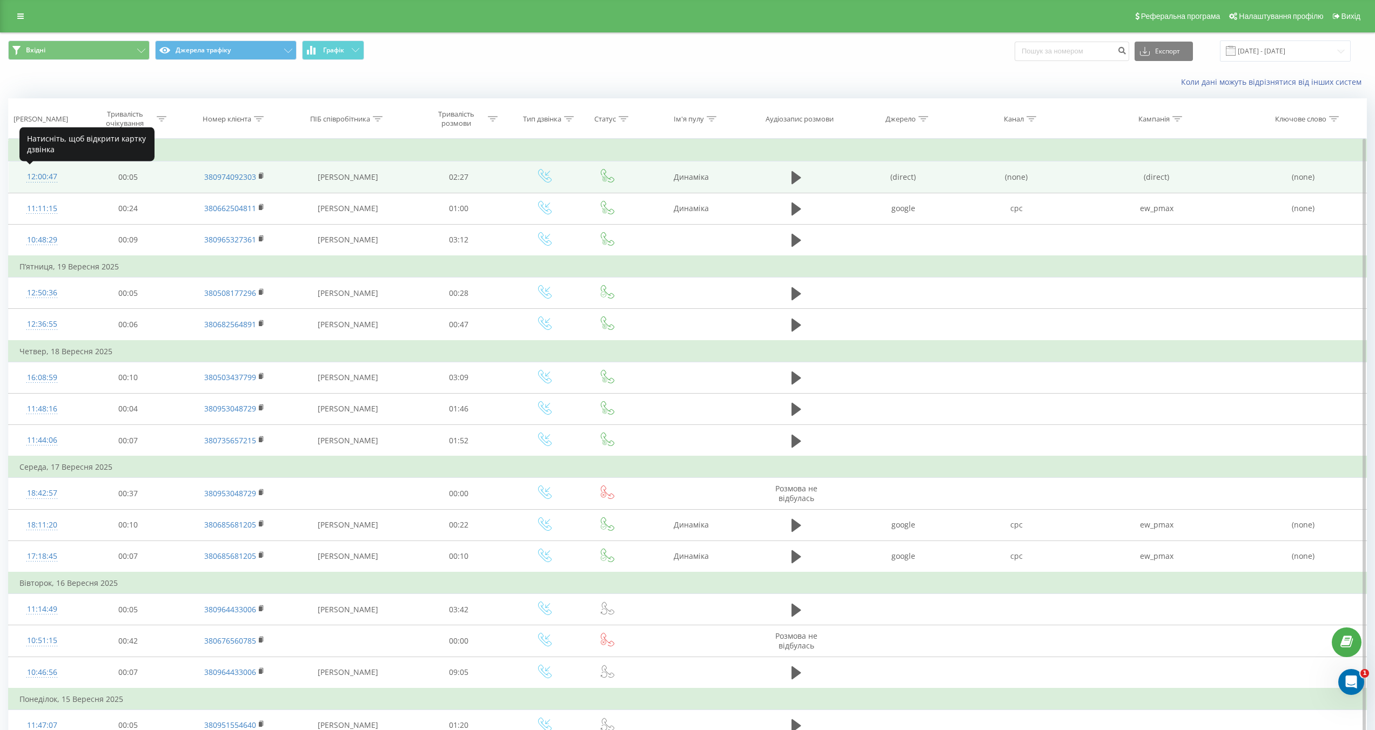
click at [49, 177] on div "12:00:47" at bounding box center [41, 176] width 45 height 21
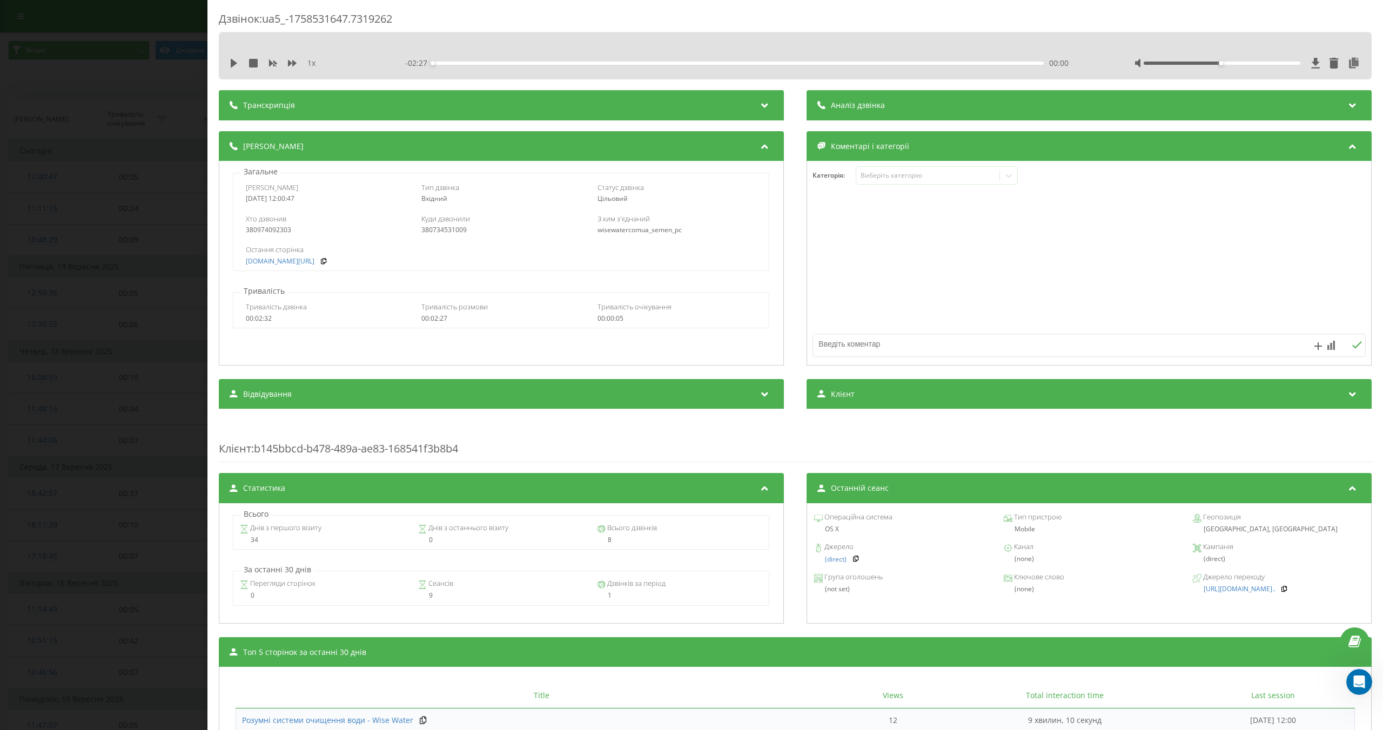
click at [70, 518] on div "Дзвінок : ua5_-1758531647.7319262 1 x - 02:27 00:00 00:00 Транскрипція Для AI-а…" at bounding box center [691, 365] width 1383 height 730
